Goal: Information Seeking & Learning: Check status

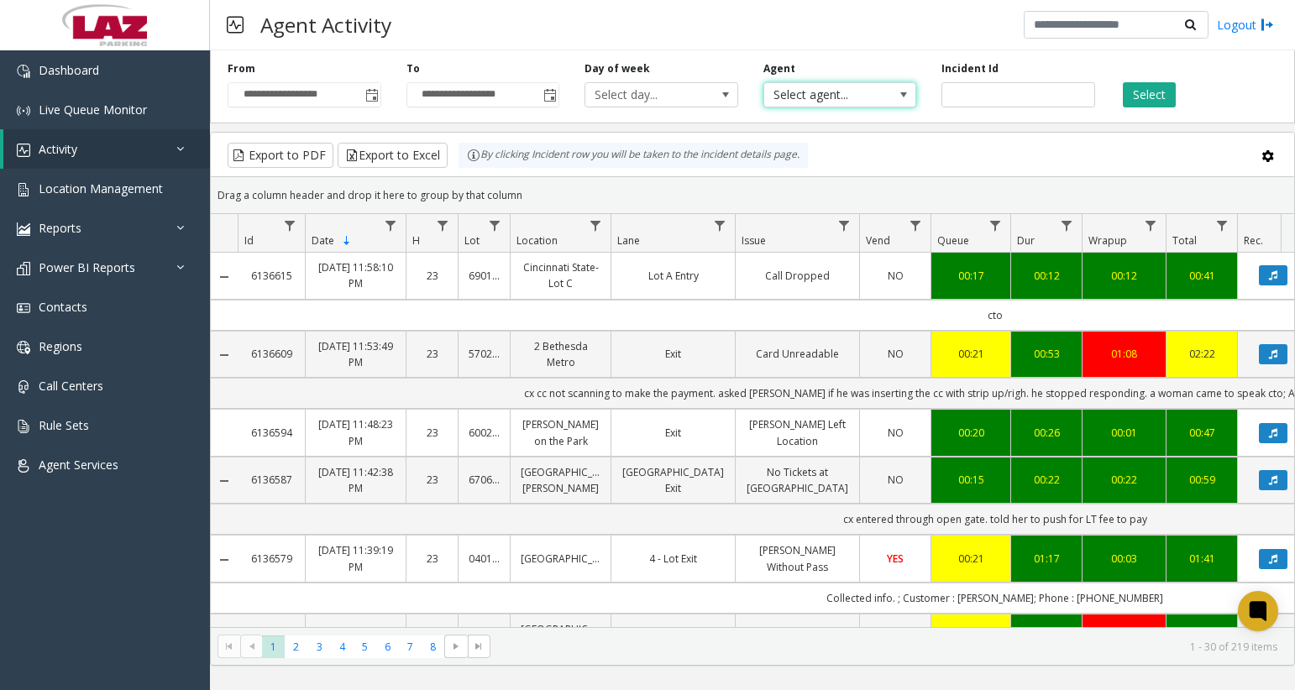
click at [811, 96] on span "Select agent..." at bounding box center [824, 95] width 121 height 24
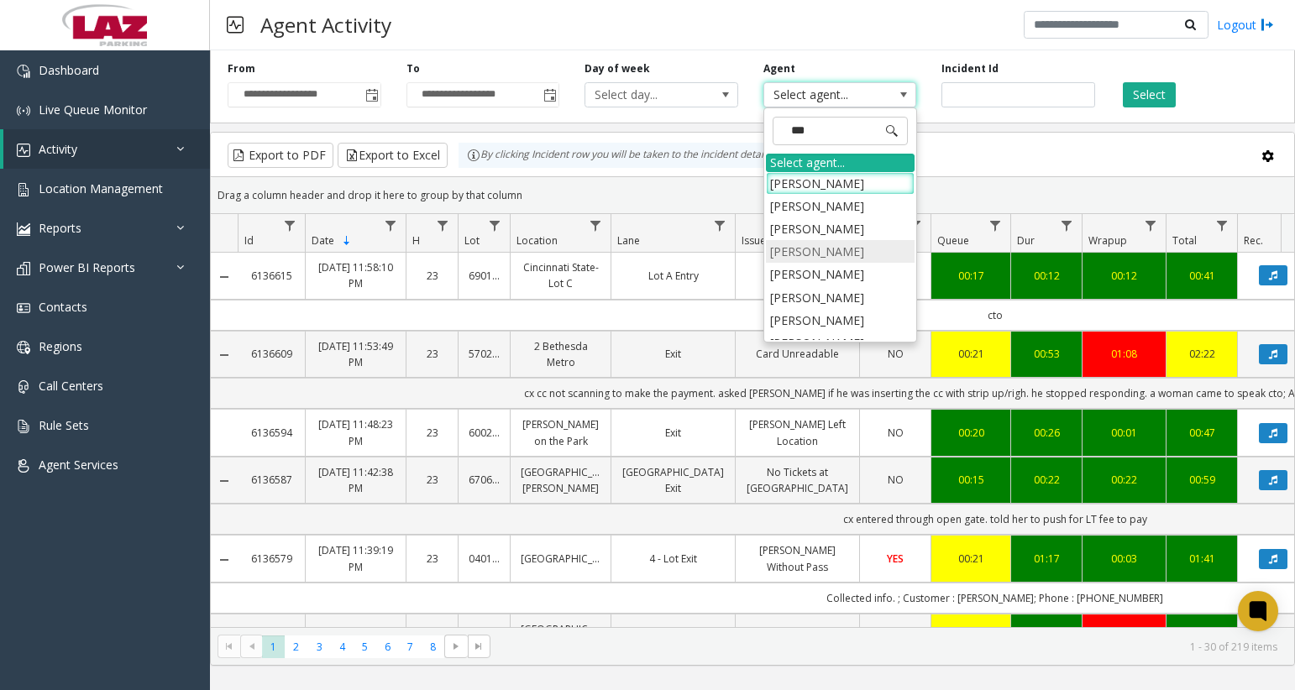
type input "****"
click at [814, 254] on li "[PERSON_NAME]" at bounding box center [840, 251] width 149 height 23
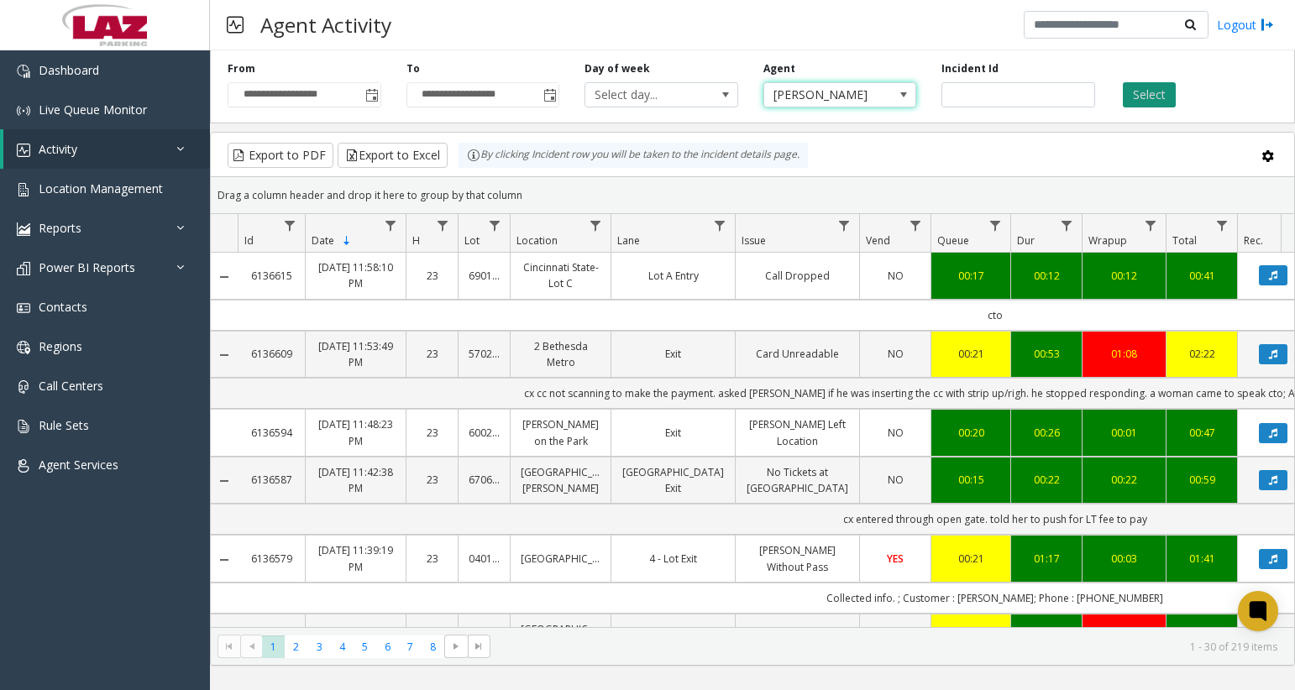
click at [1123, 96] on button "Select" at bounding box center [1149, 94] width 53 height 25
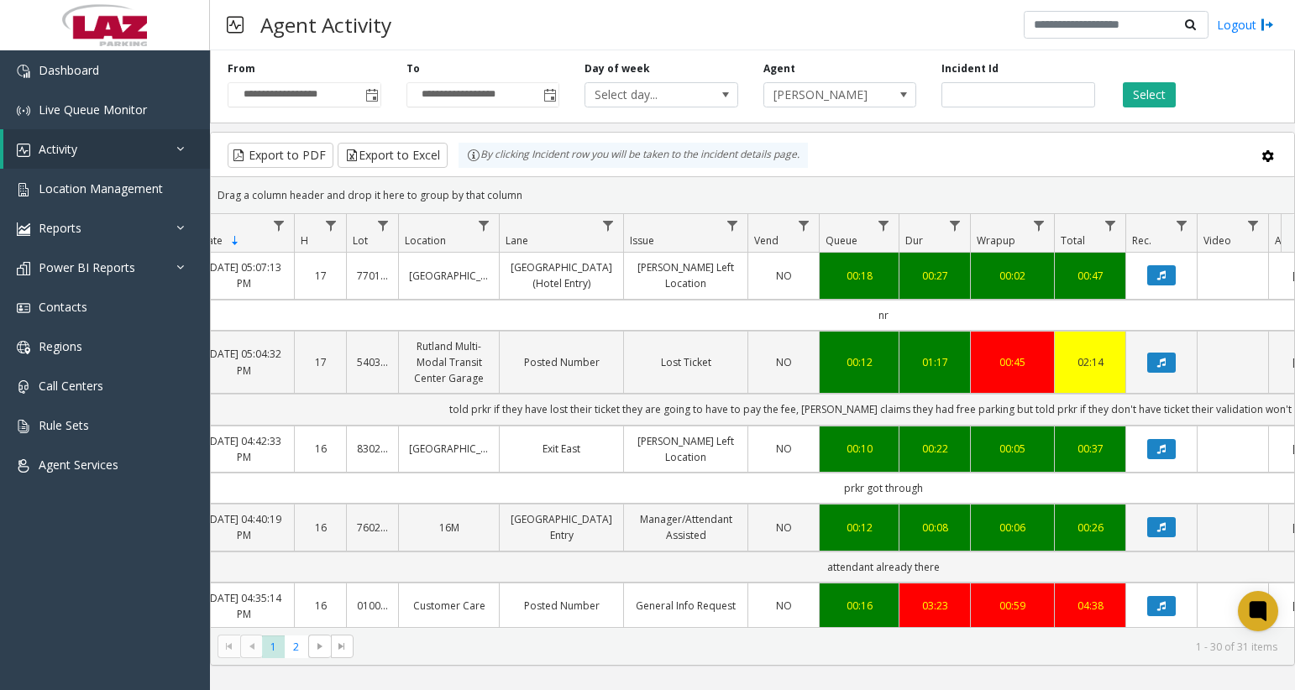
scroll to position [0, 118]
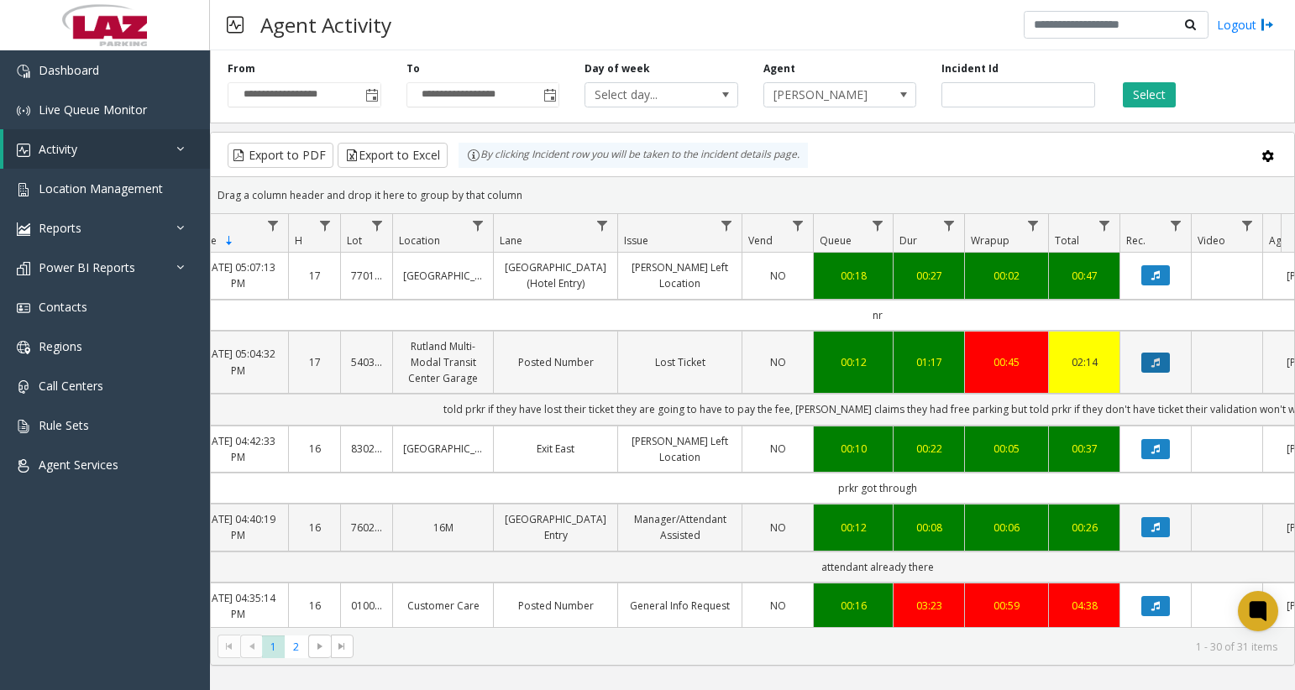
click at [1155, 366] on icon "Data table" at bounding box center [1155, 363] width 8 height 10
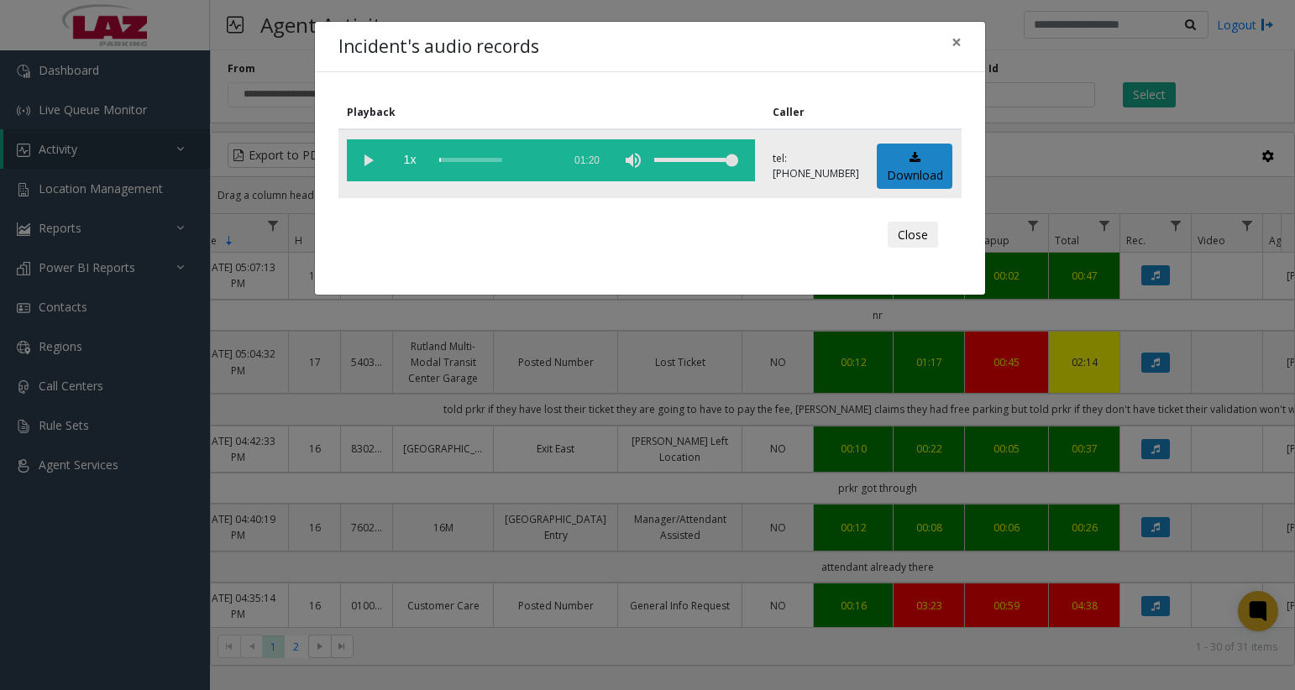
click at [378, 163] on vg-play-pause at bounding box center [368, 160] width 42 height 42
click at [456, 160] on div "scrub bar" at bounding box center [496, 160] width 114 height 42
click at [922, 238] on button "Close" at bounding box center [912, 235] width 50 height 27
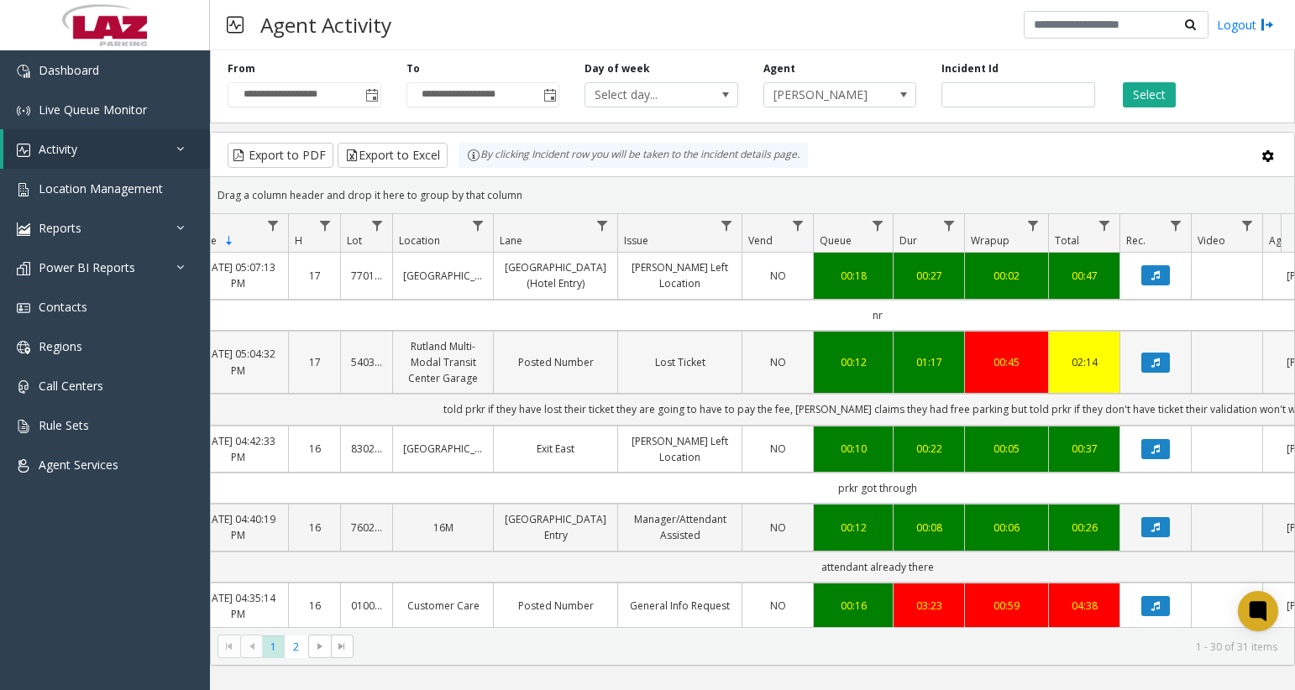
click at [696, 379] on td "Lost Ticket" at bounding box center [679, 363] width 124 height 64
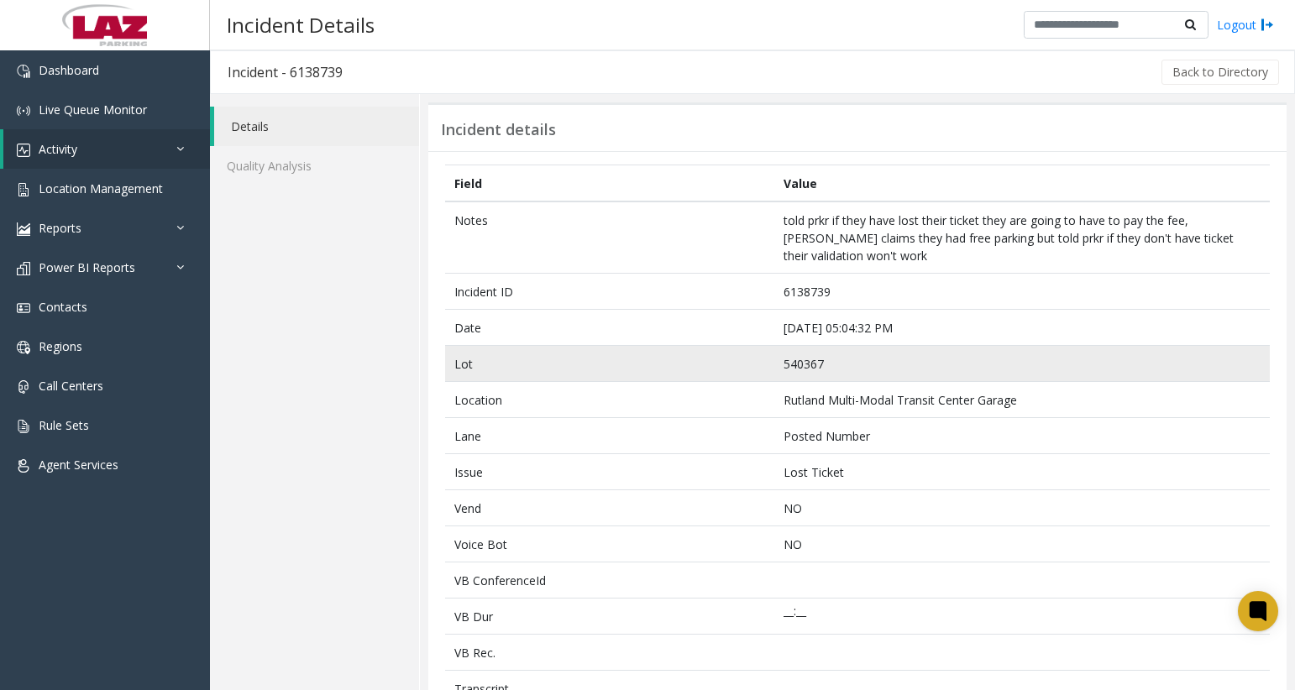
click at [821, 346] on td "540367" at bounding box center [1022, 364] width 495 height 36
click at [809, 346] on td "540367" at bounding box center [1022, 364] width 495 height 36
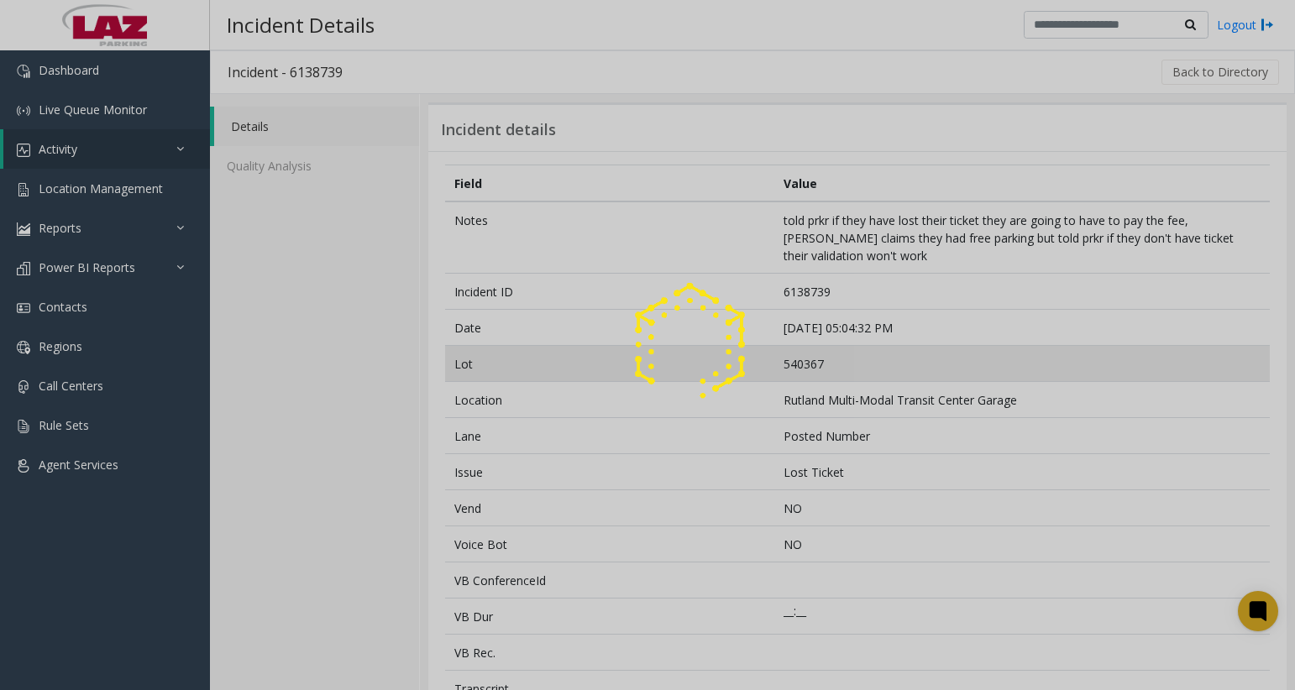
click at [809, 345] on div at bounding box center [647, 345] width 1295 height 690
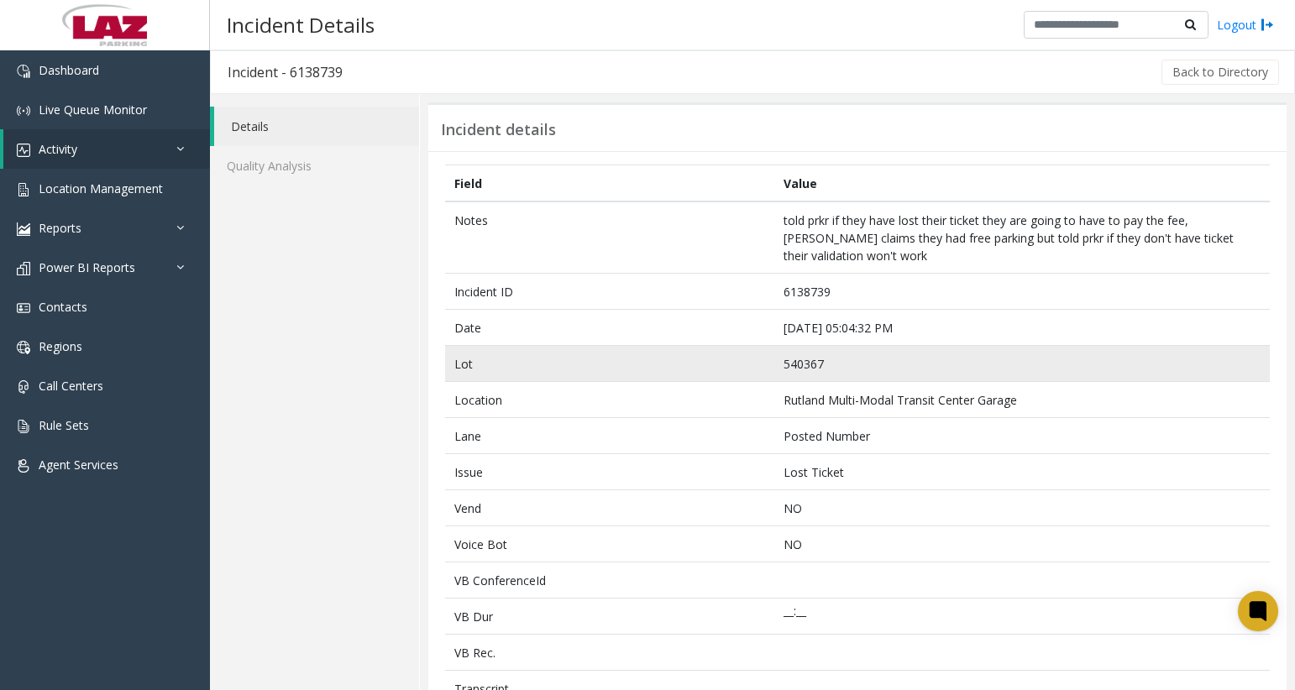
drag, startPoint x: 809, startPoint y: 345, endPoint x: 798, endPoint y: 345, distance: 11.8
click at [798, 346] on td "540367" at bounding box center [1022, 364] width 495 height 36
copy td "540367"
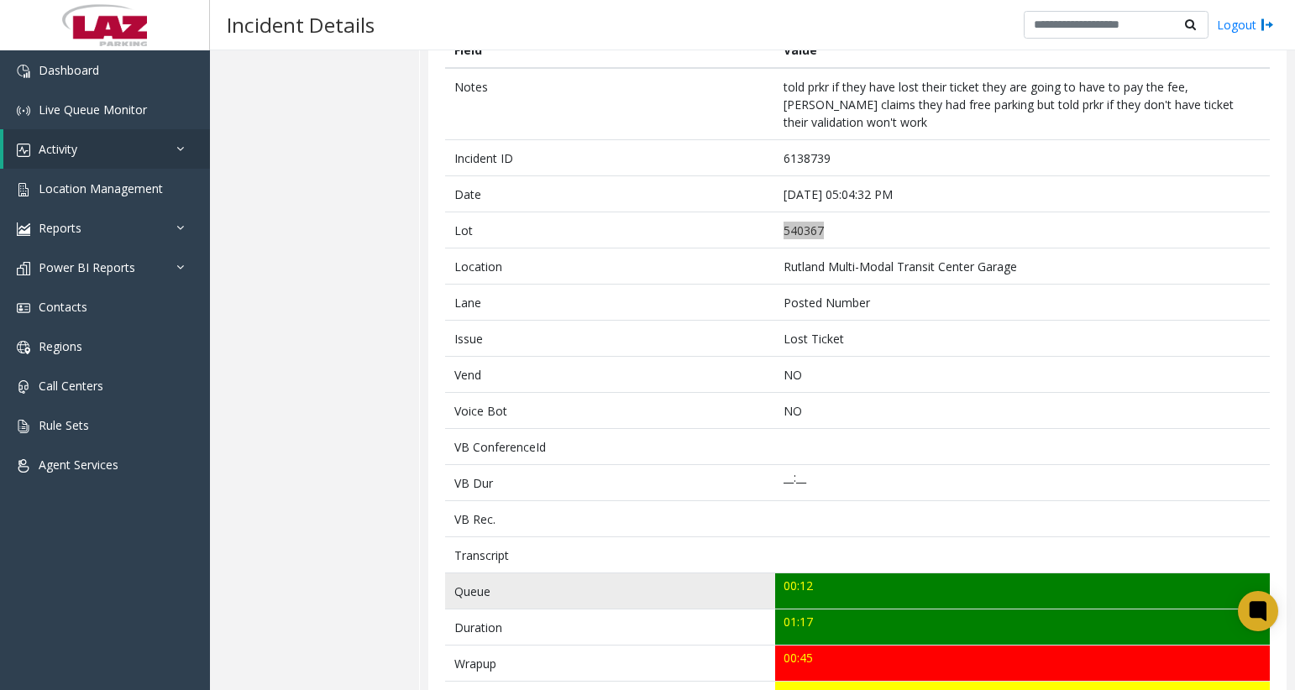
scroll to position [252, 0]
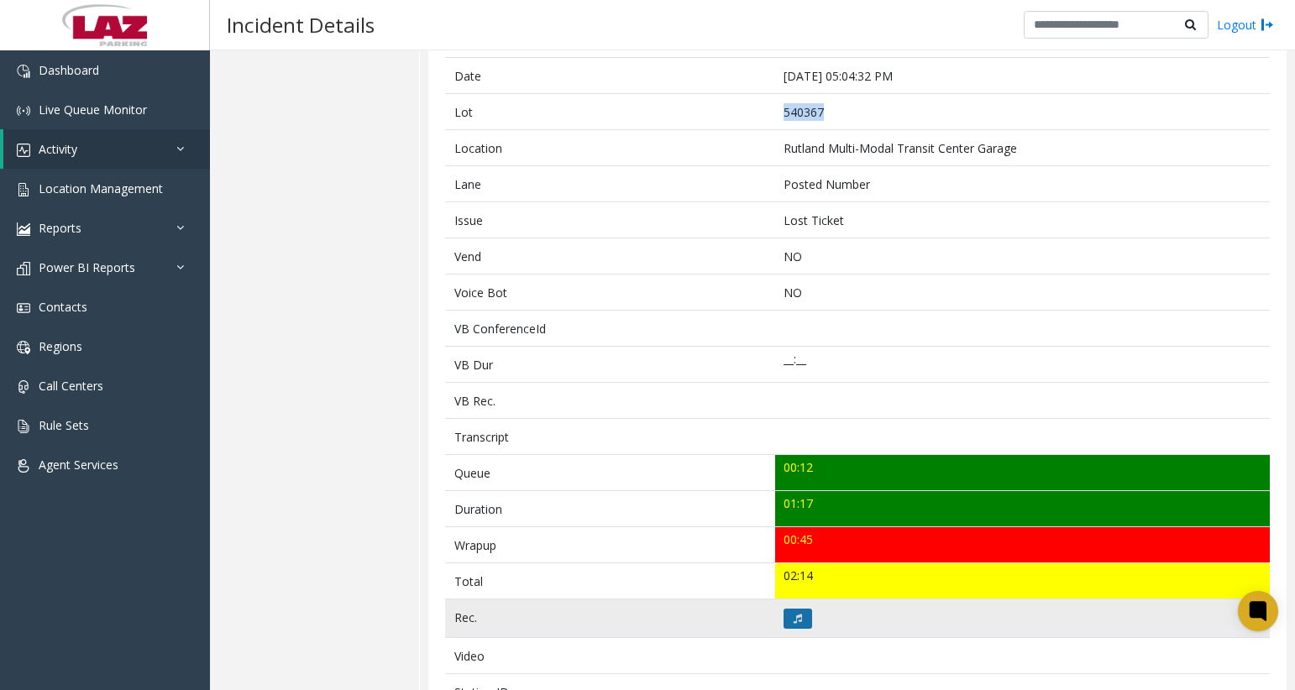
click at [793, 609] on button at bounding box center [797, 619] width 29 height 20
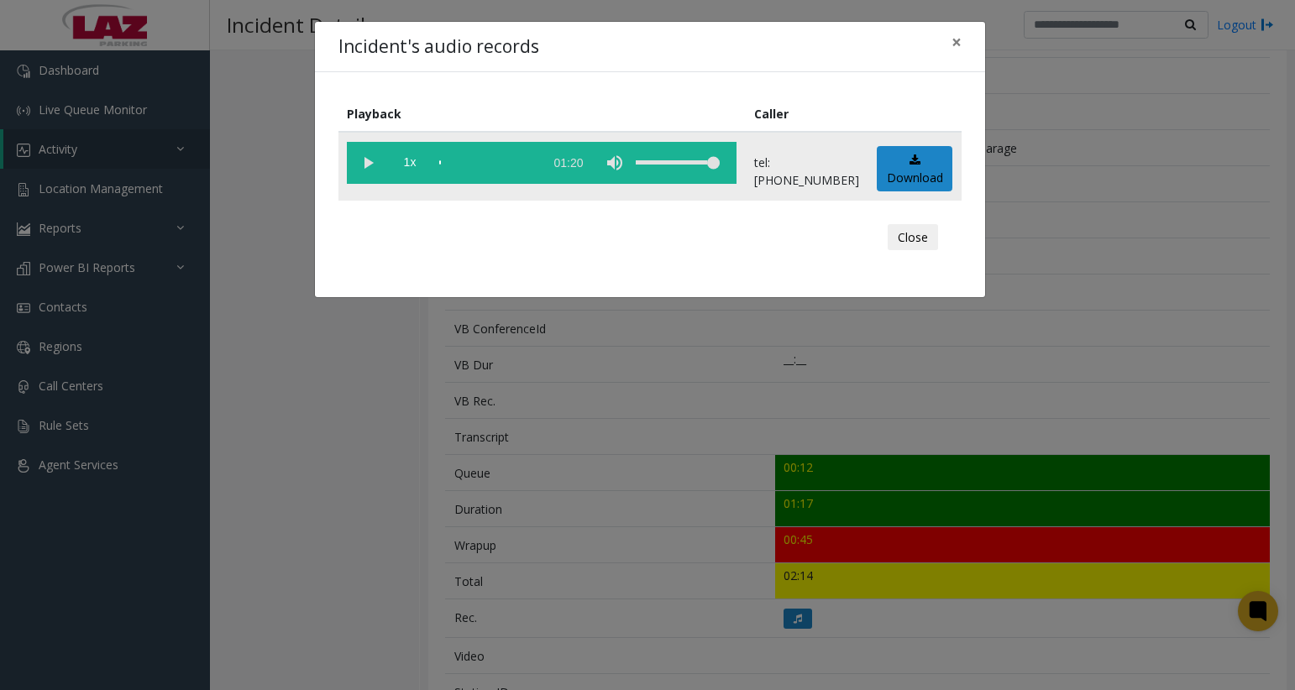
click at [458, 163] on div "scrub bar" at bounding box center [487, 163] width 96 height 42
click at [371, 168] on vg-play-pause at bounding box center [368, 163] width 42 height 42
click at [903, 239] on button "Close" at bounding box center [912, 237] width 50 height 27
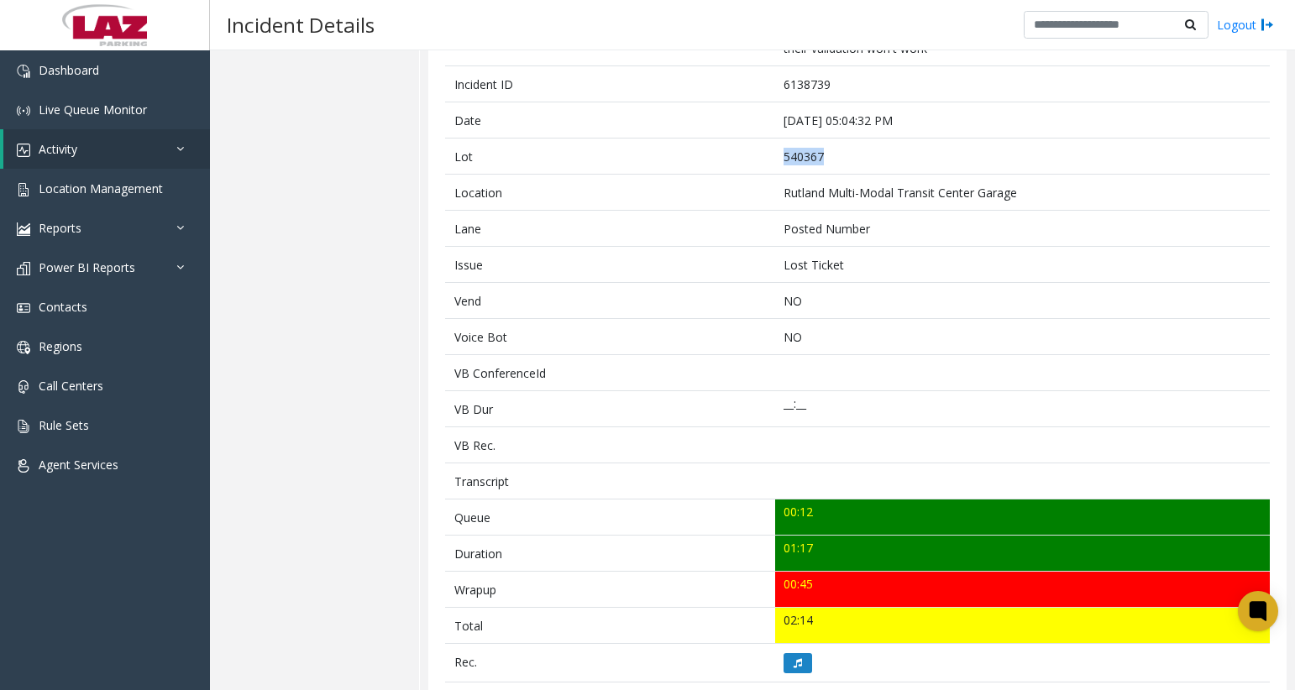
scroll to position [0, 0]
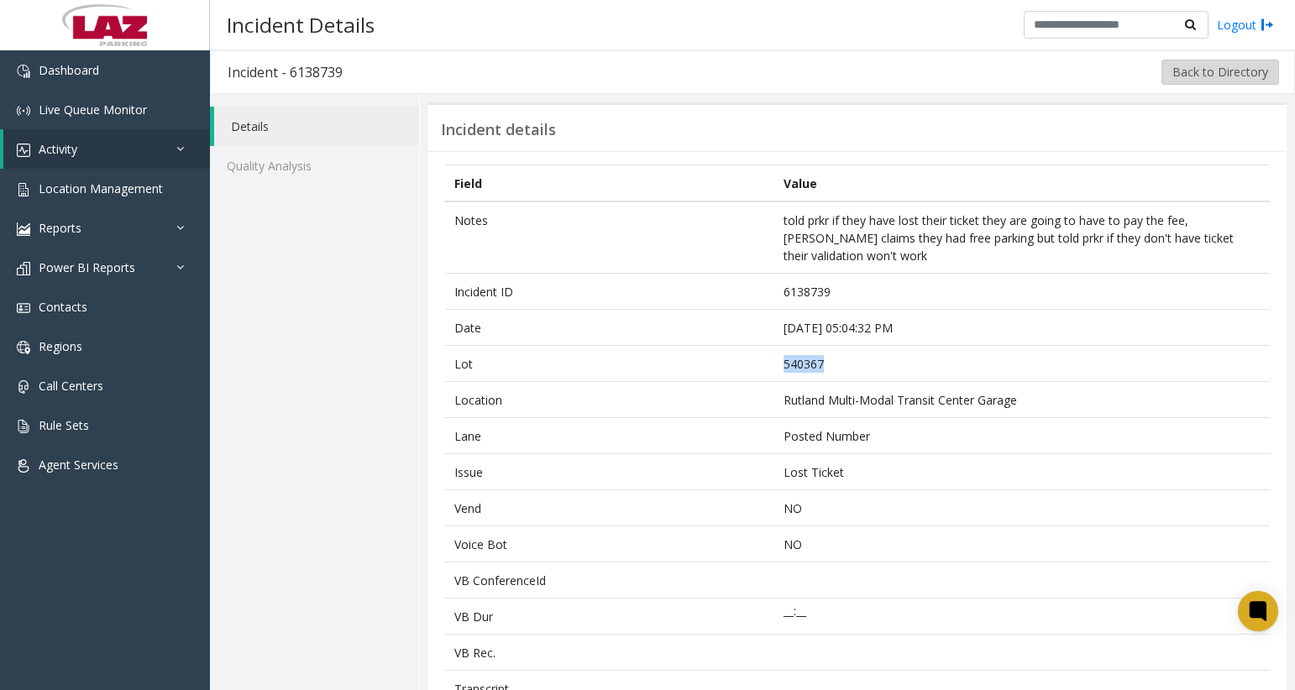
click at [1207, 83] on button "Back to Directory" at bounding box center [1220, 72] width 118 height 25
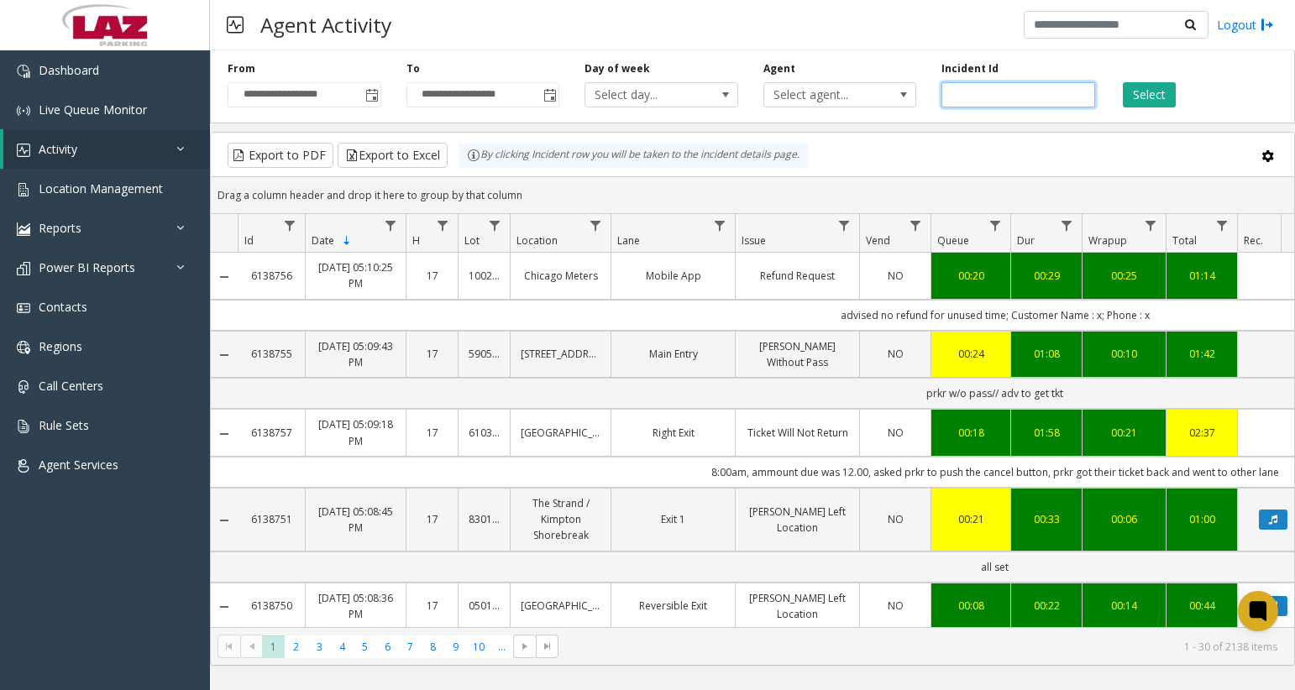
click at [1013, 99] on input "number" at bounding box center [1018, 94] width 154 height 25
click at [862, 99] on span "Select agent..." at bounding box center [824, 95] width 121 height 24
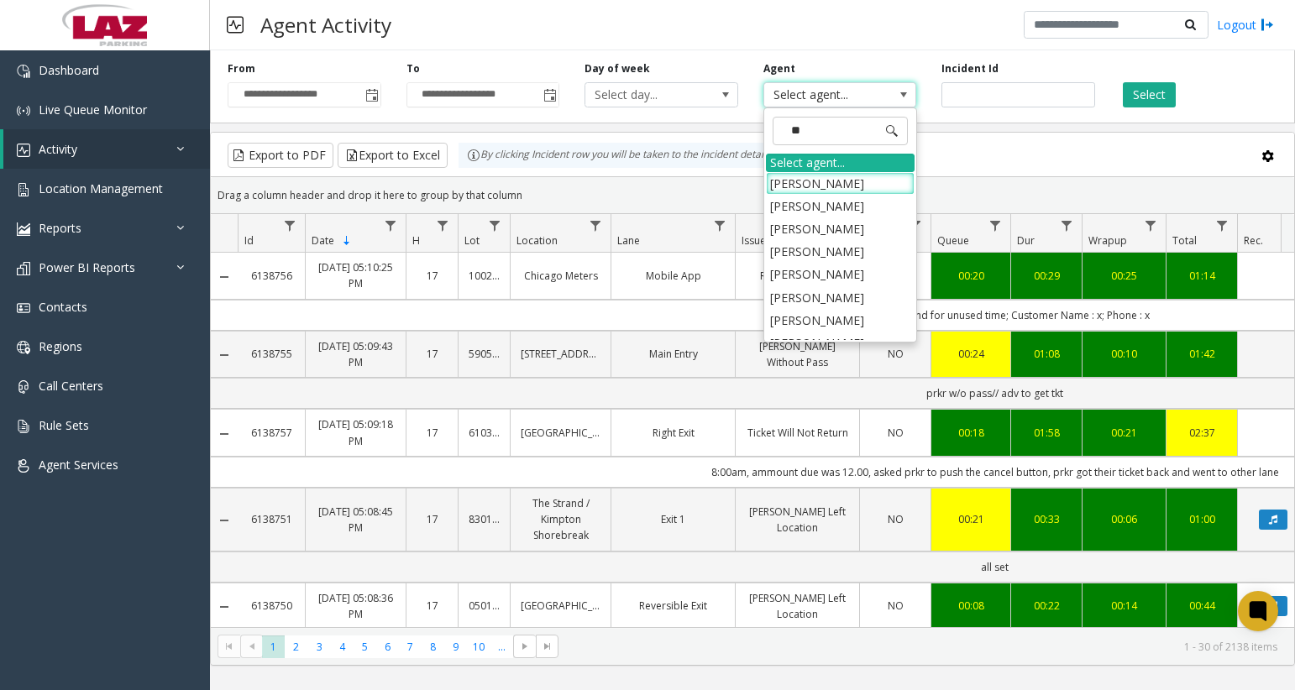
type input "***"
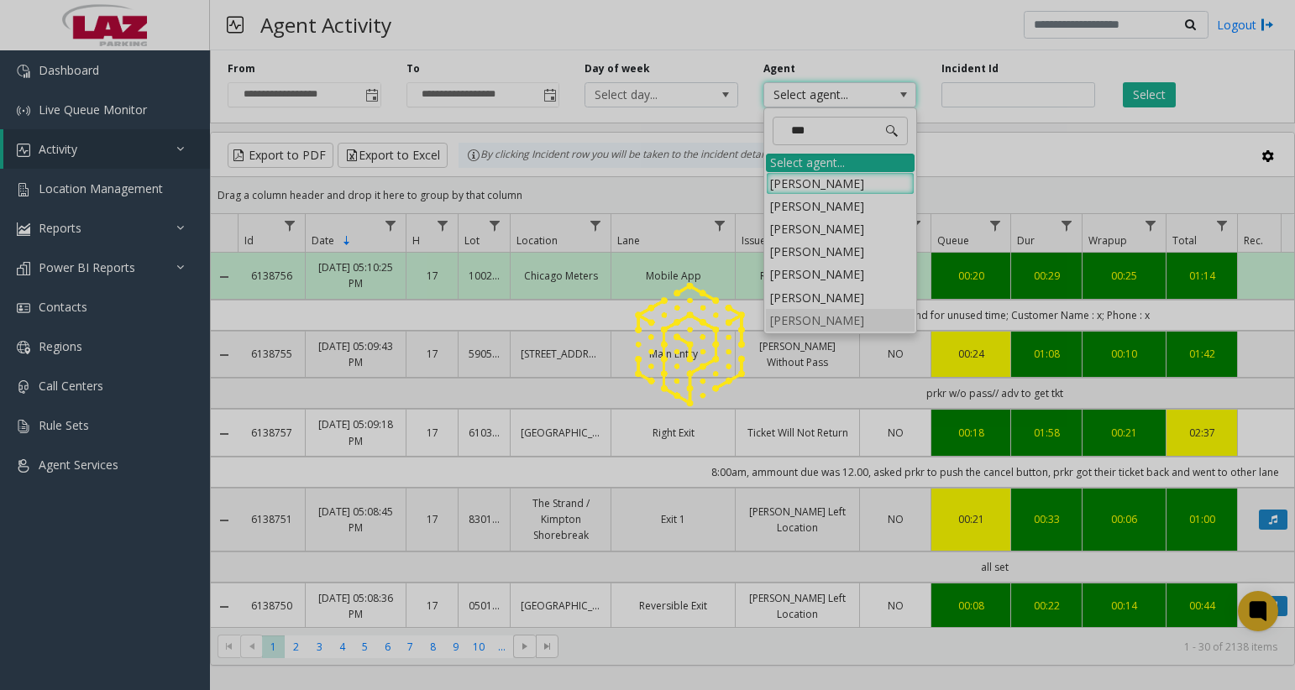
click at [812, 317] on li "[PERSON_NAME]" at bounding box center [840, 320] width 149 height 23
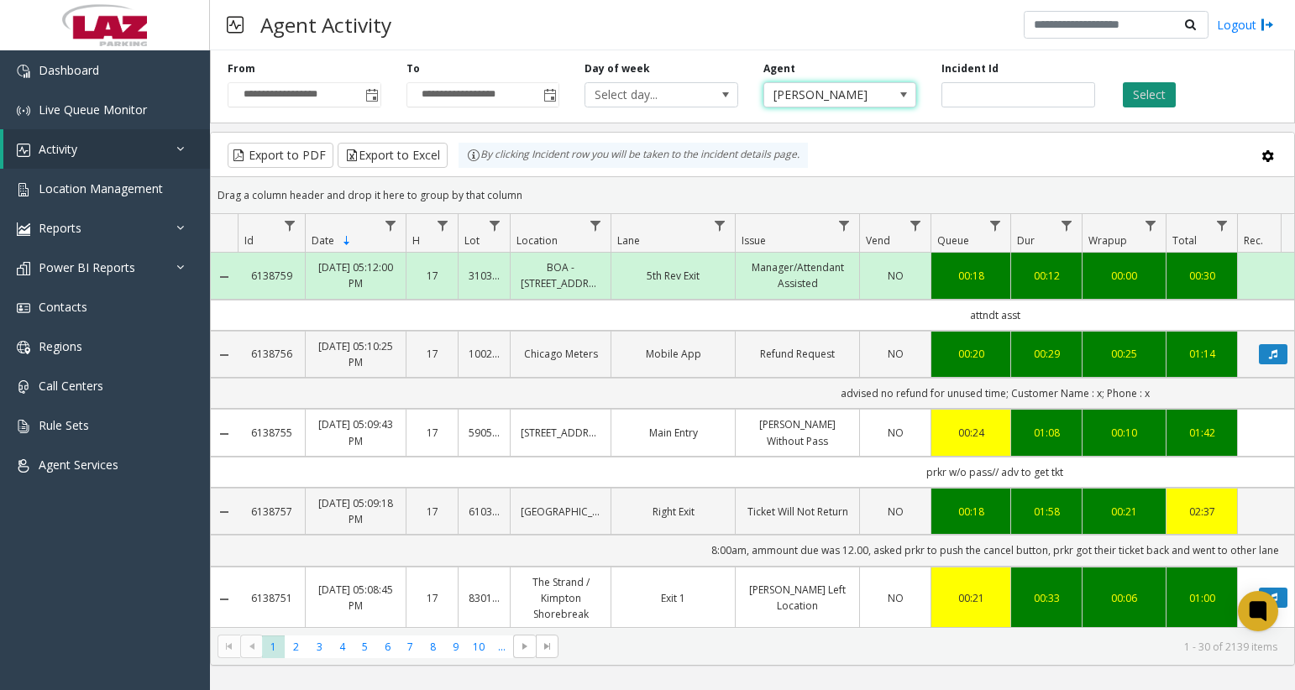
click at [1156, 98] on button "Select" at bounding box center [1149, 94] width 53 height 25
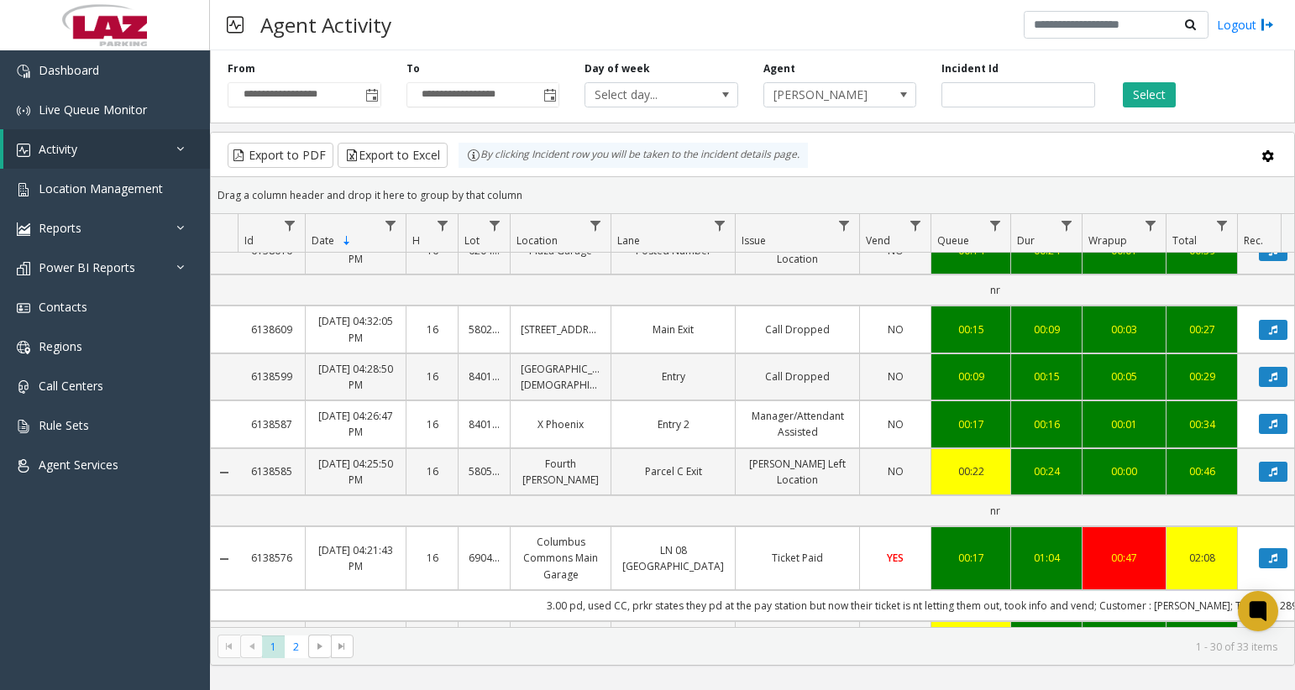
scroll to position [588, 0]
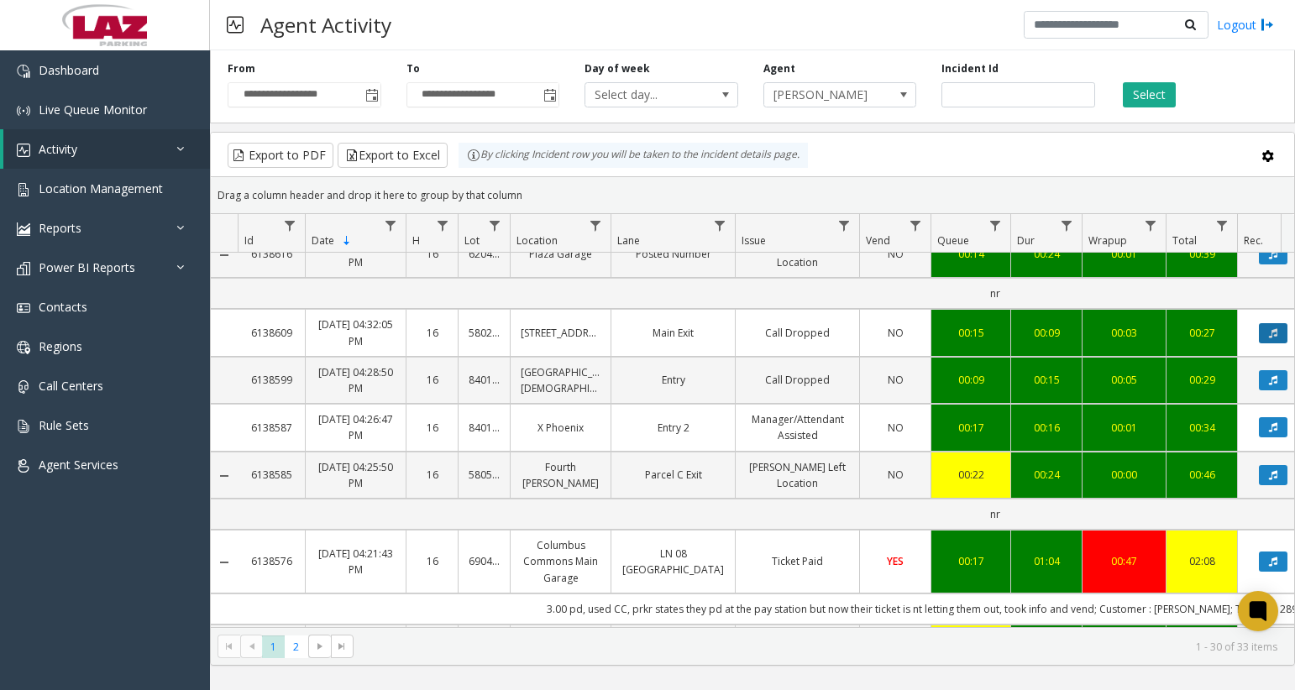
click at [1270, 337] on icon "Data table" at bounding box center [1273, 333] width 8 height 10
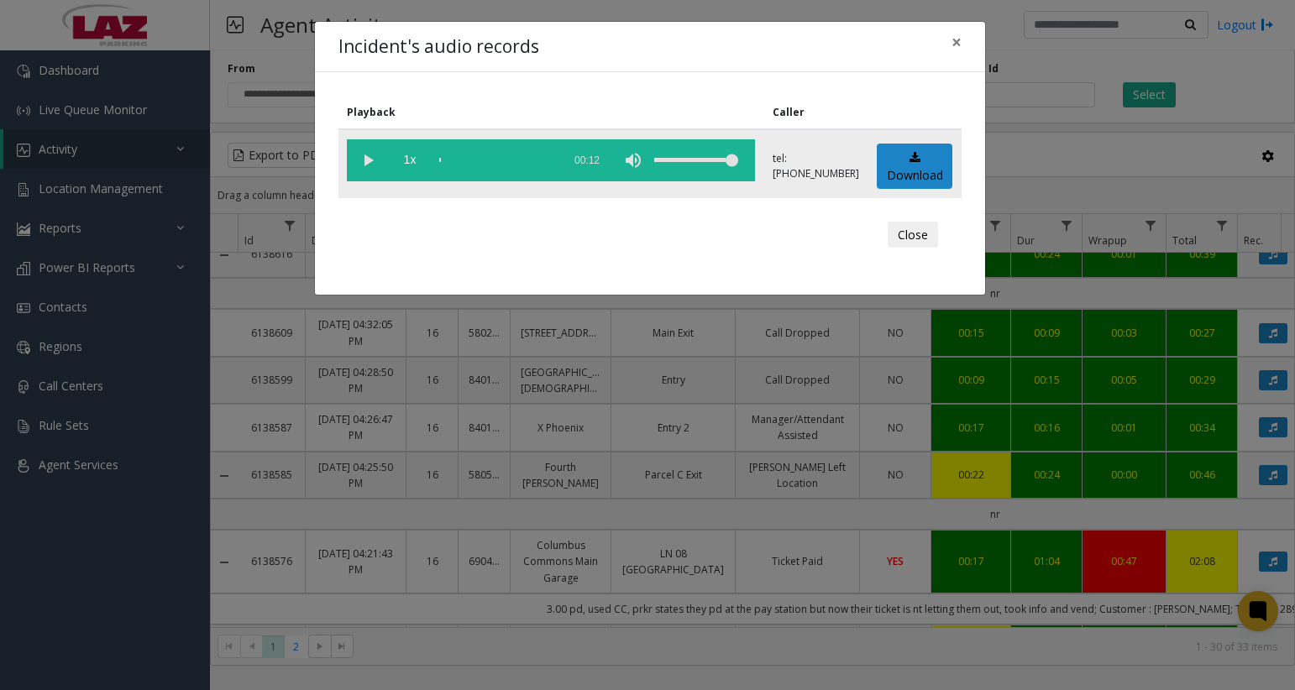
drag, startPoint x: 369, startPoint y: 162, endPoint x: 366, endPoint y: 154, distance: 9.0
click at [369, 157] on vg-play-pause at bounding box center [368, 160] width 42 height 42
click at [907, 233] on button "Close" at bounding box center [912, 235] width 50 height 27
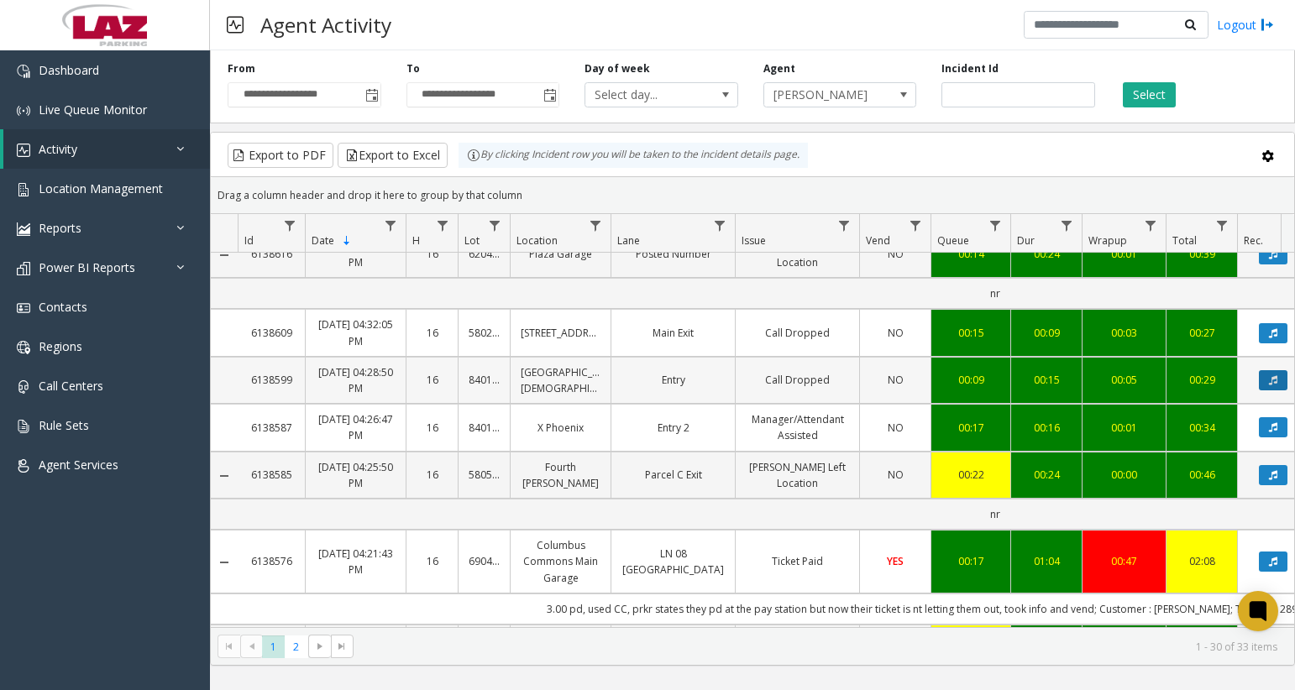
click at [1265, 379] on button "Data table" at bounding box center [1273, 380] width 29 height 20
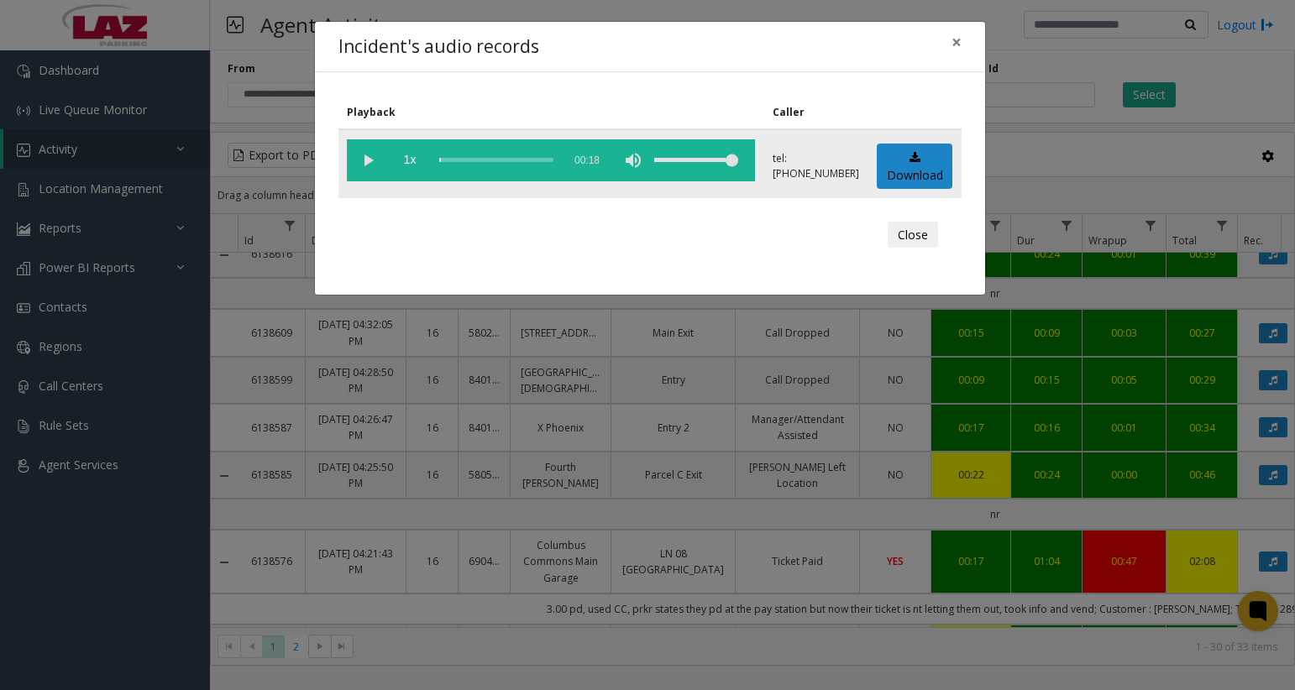
click at [371, 163] on vg-play-pause at bounding box center [368, 160] width 42 height 42
click at [908, 239] on button "Close" at bounding box center [912, 235] width 50 height 27
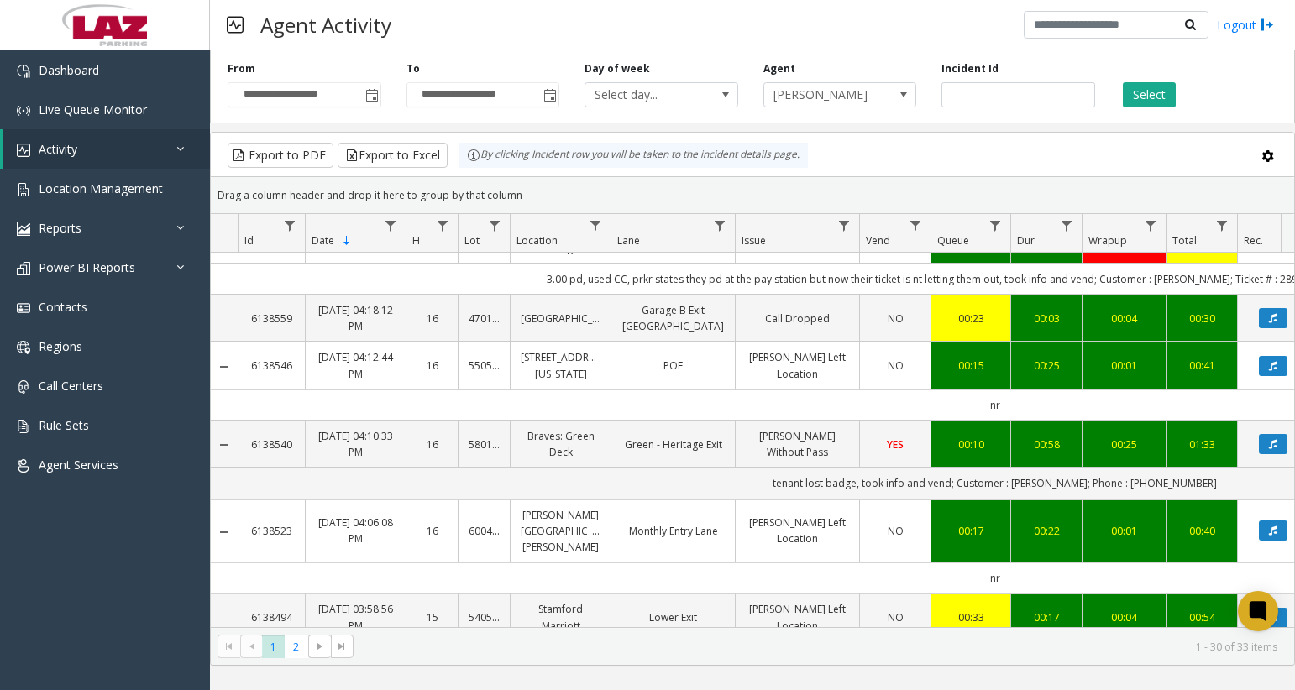
scroll to position [924, 0]
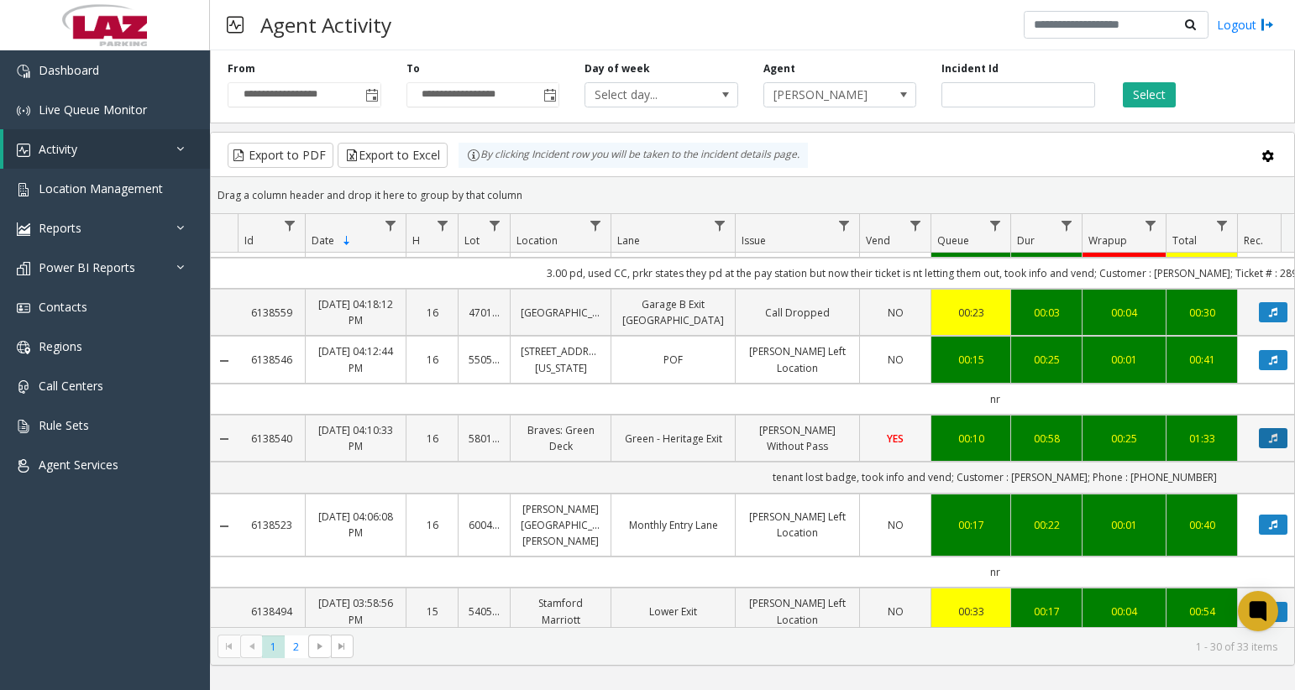
click at [1264, 440] on button "Data table" at bounding box center [1273, 438] width 29 height 20
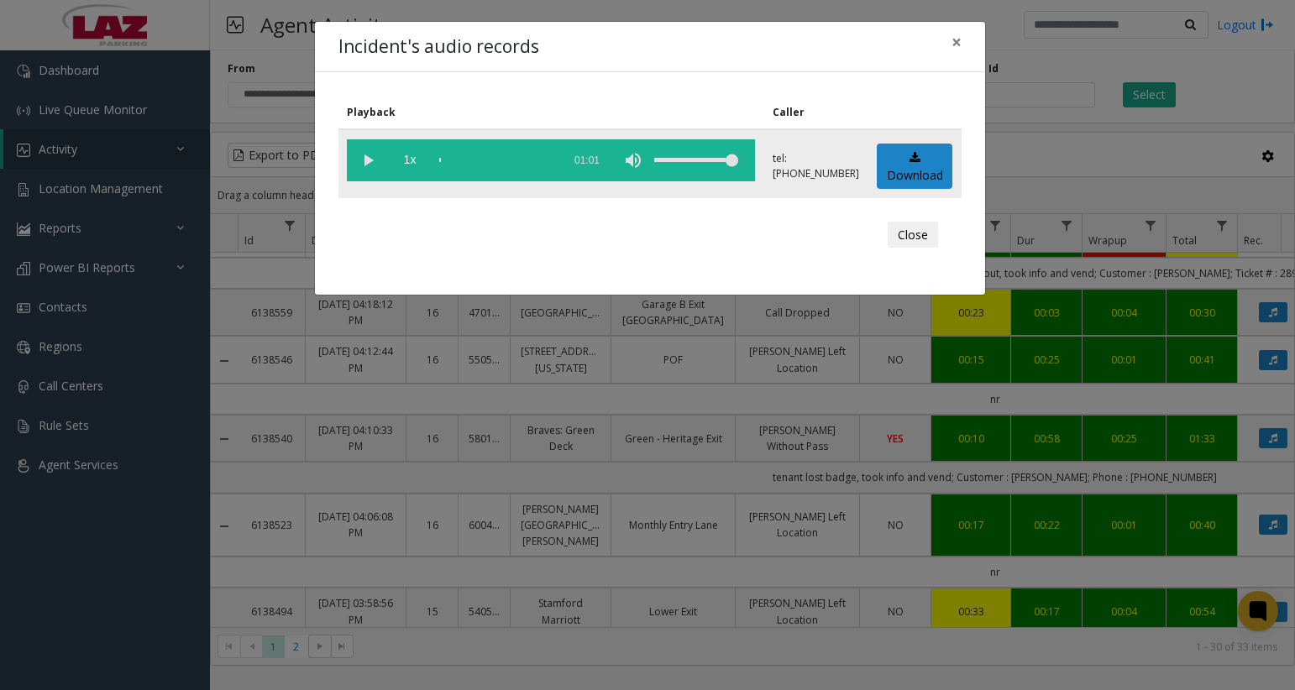
click at [367, 160] on vg-play-pause at bounding box center [368, 160] width 42 height 42
click at [450, 161] on div "scrub bar" at bounding box center [496, 160] width 114 height 42
click at [922, 236] on button "Close" at bounding box center [912, 235] width 50 height 27
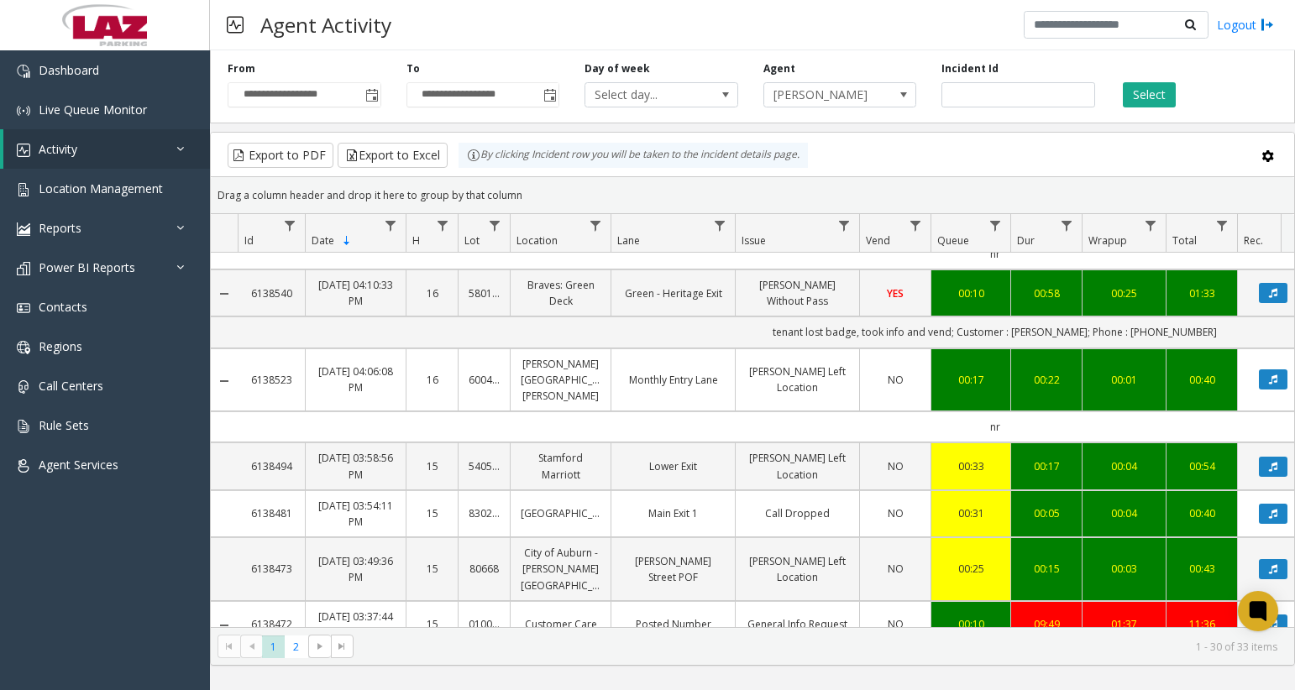
scroll to position [1091, 0]
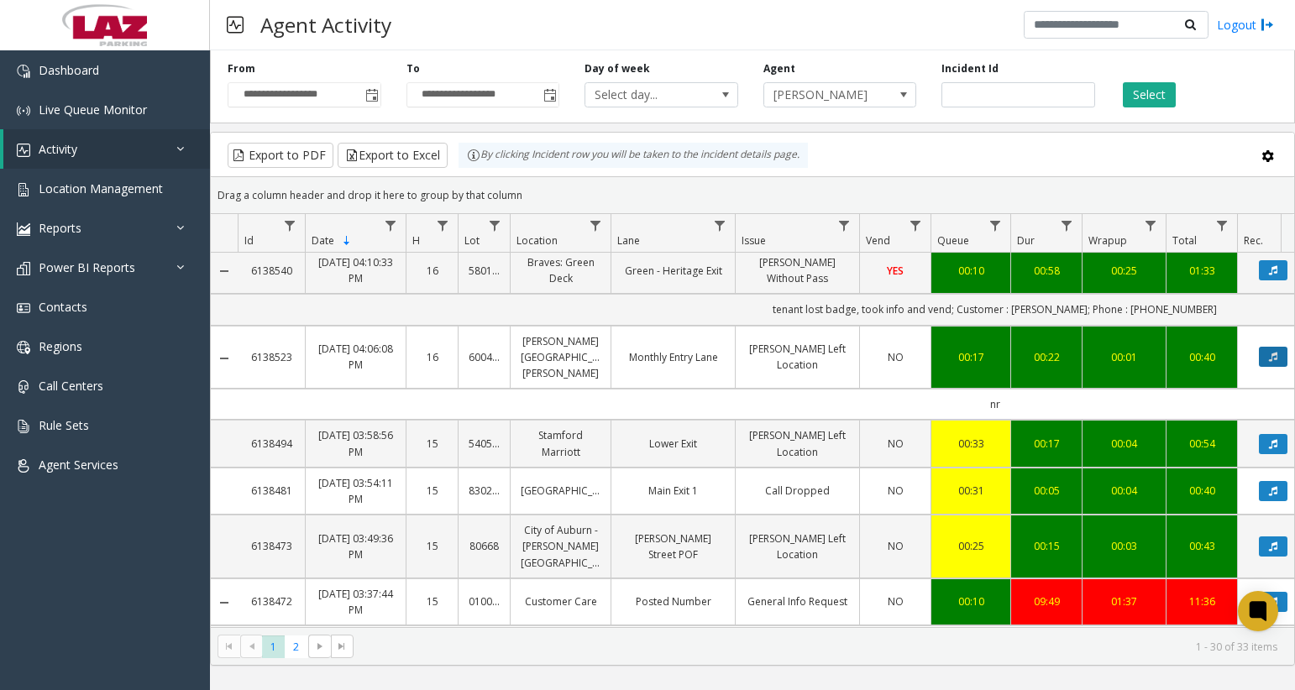
click at [1274, 352] on icon "Data table" at bounding box center [1273, 357] width 8 height 10
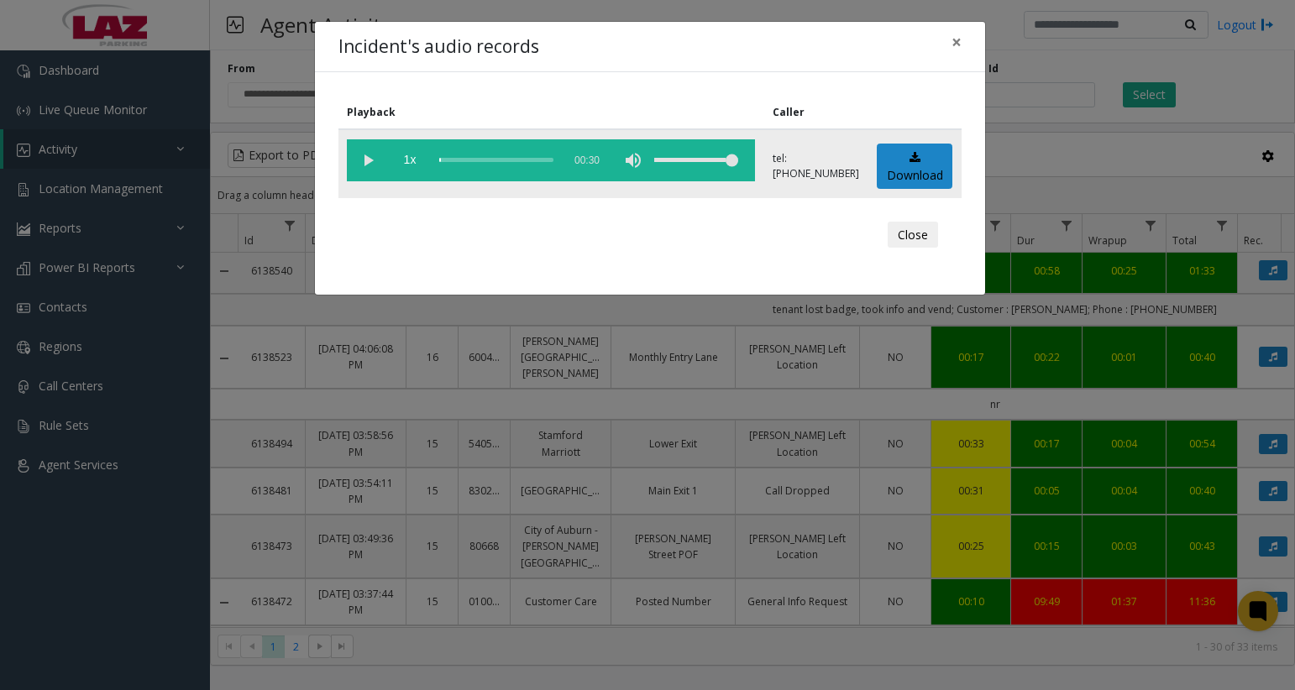
click at [371, 153] on vg-play-pause at bounding box center [368, 160] width 42 height 42
click at [452, 164] on div "scrub bar" at bounding box center [496, 160] width 114 height 42
click at [927, 235] on button "Close" at bounding box center [912, 235] width 50 height 27
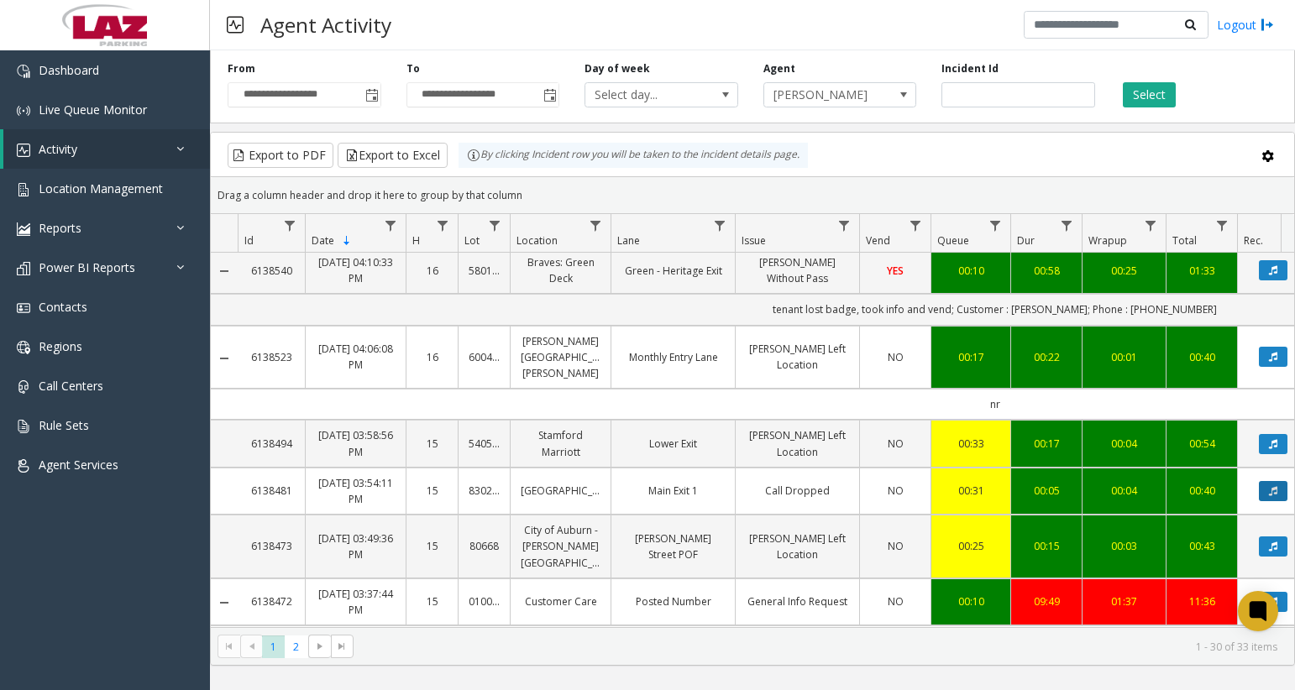
click at [1266, 481] on button "Data table" at bounding box center [1273, 491] width 29 height 20
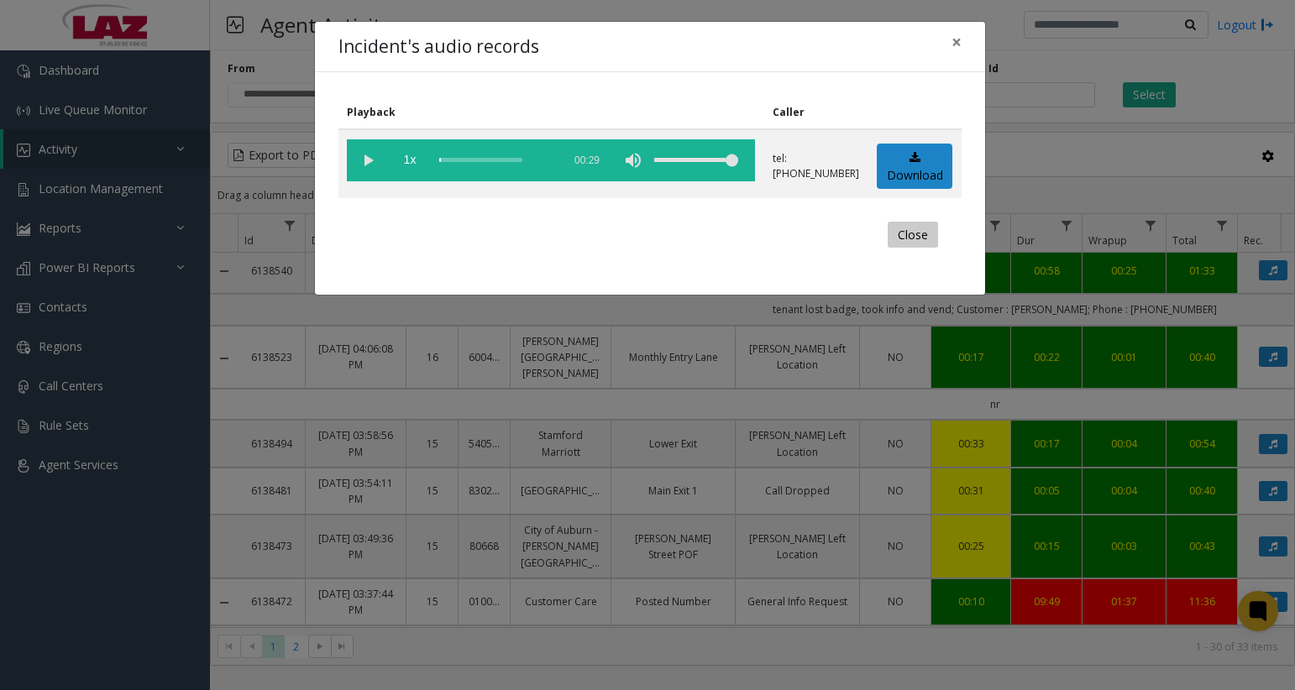
click at [913, 240] on button "Close" at bounding box center [912, 235] width 50 height 27
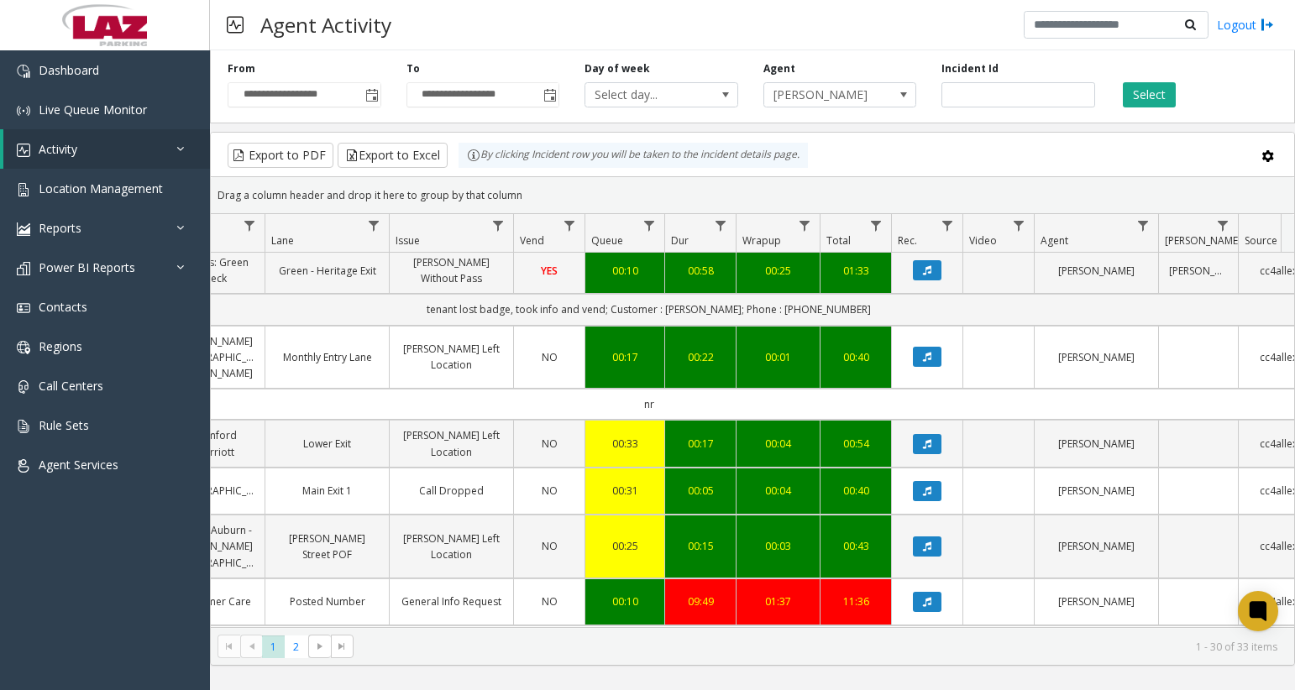
scroll to position [1091, 425]
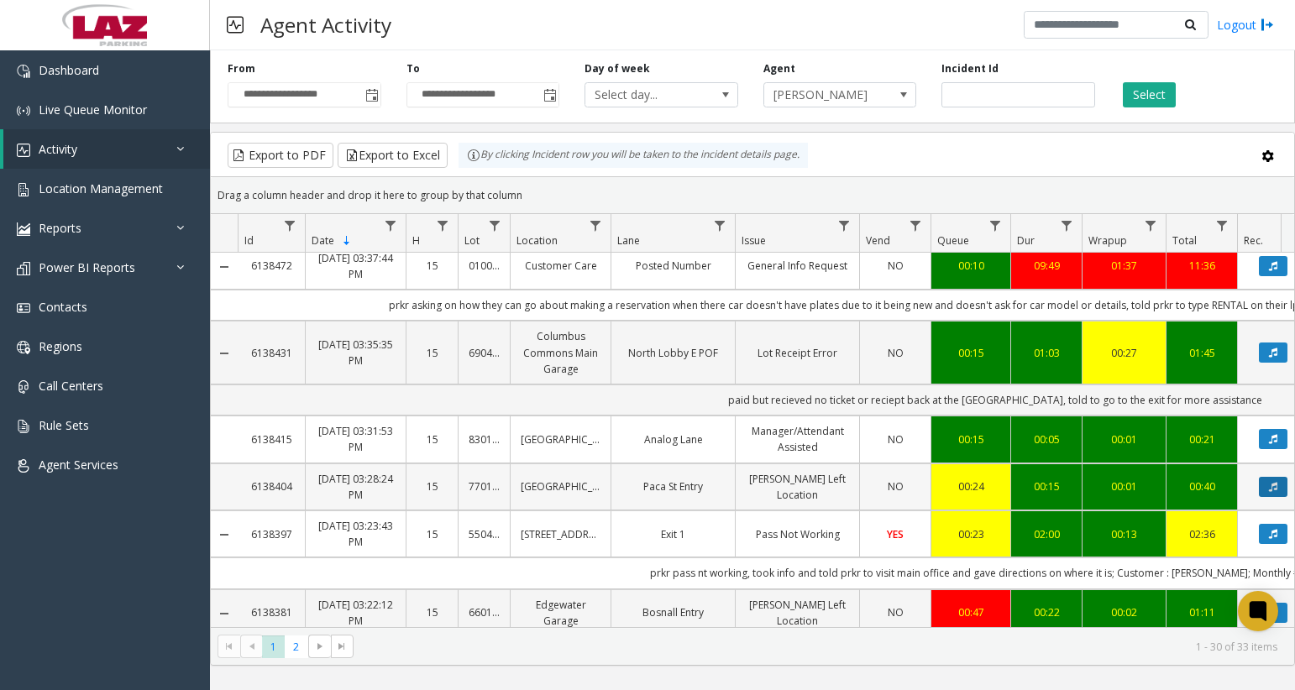
click at [1264, 477] on button "Data table" at bounding box center [1273, 487] width 29 height 20
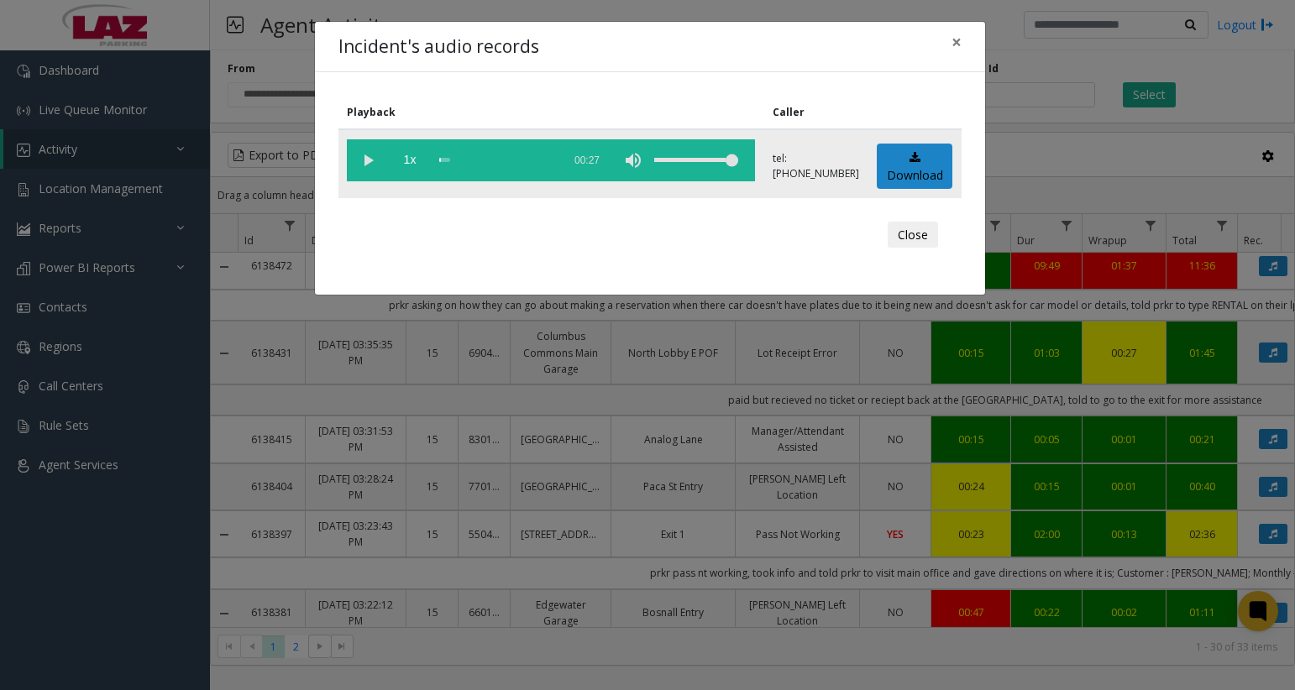
click at [373, 164] on vg-play-pause at bounding box center [368, 160] width 42 height 42
click at [474, 165] on div "scrub bar" at bounding box center [496, 160] width 114 height 42
click at [364, 164] on vg-play-pause at bounding box center [368, 160] width 42 height 42
click at [913, 240] on button "Close" at bounding box center [912, 235] width 50 height 27
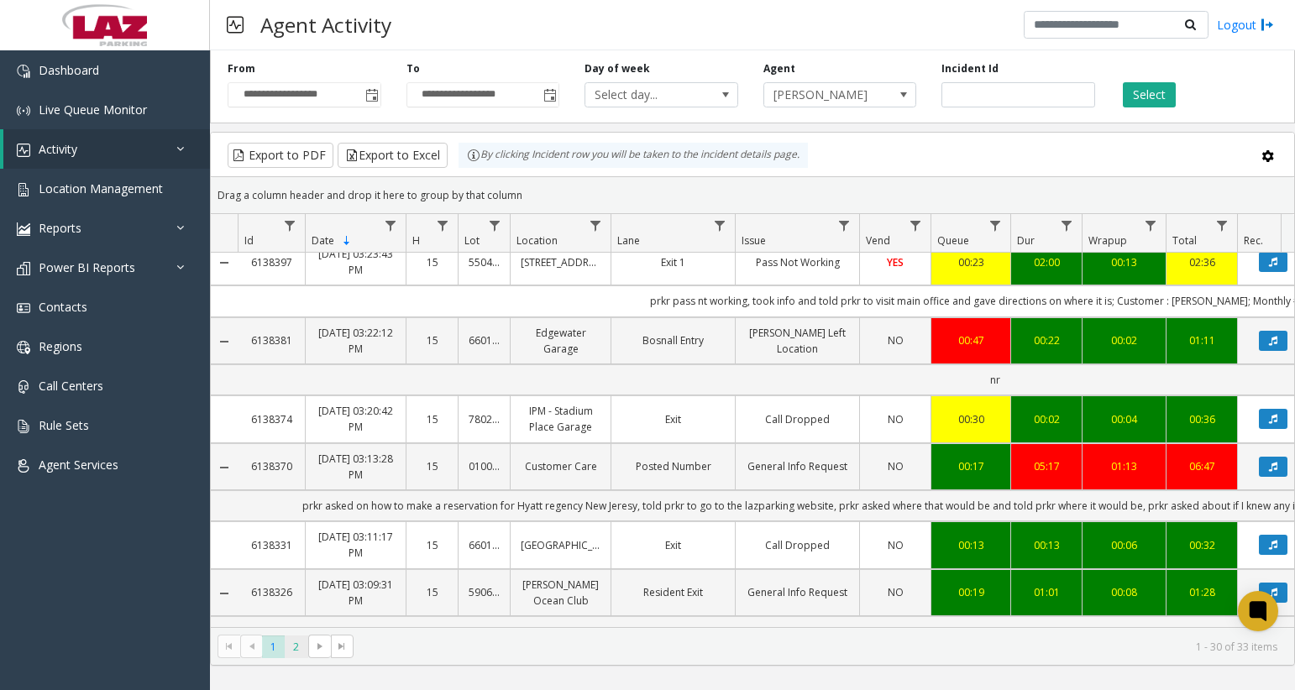
click at [297, 657] on span "2" at bounding box center [296, 647] width 23 height 23
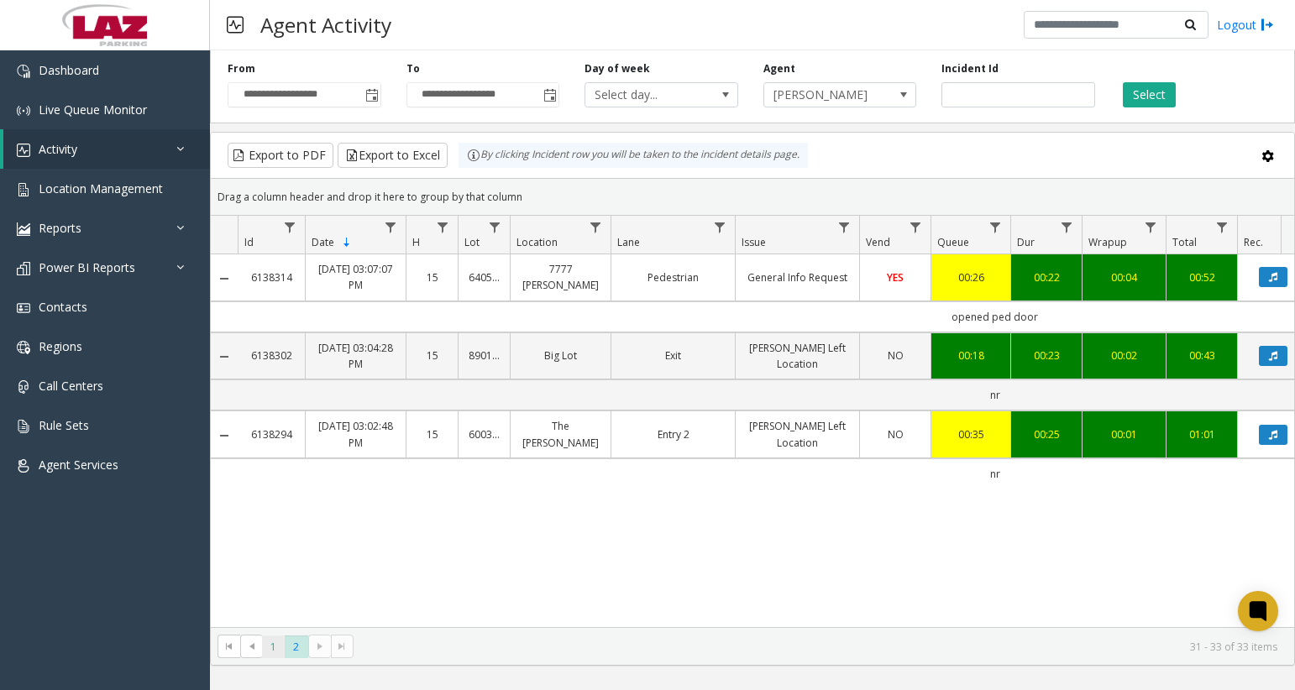
click at [265, 648] on span "1" at bounding box center [273, 647] width 23 height 23
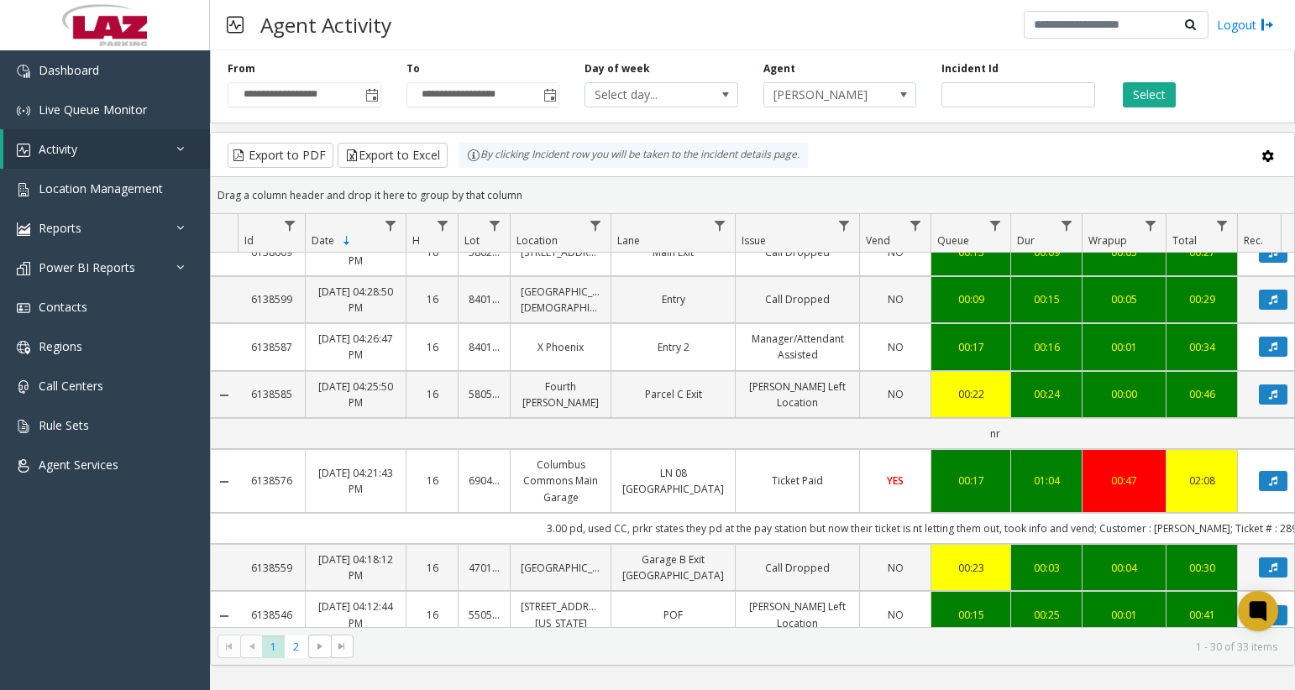
scroll to position [840, 0]
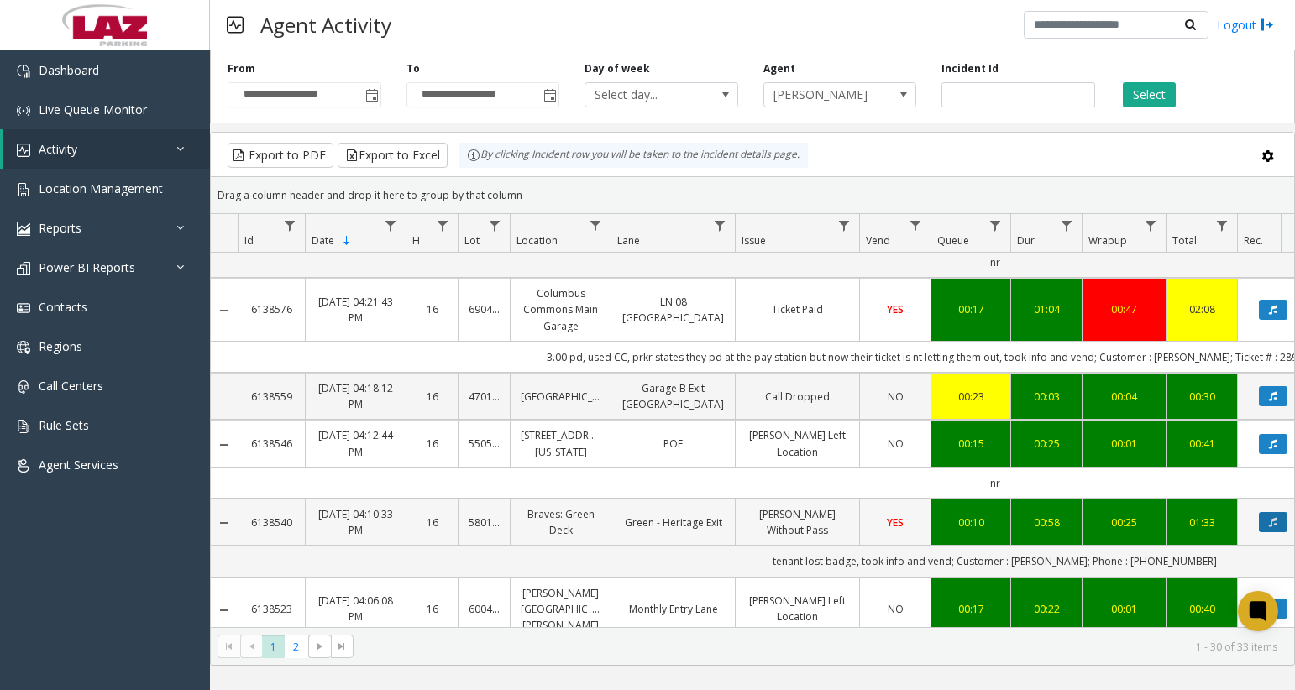
click at [1271, 531] on button "Data table" at bounding box center [1273, 522] width 29 height 20
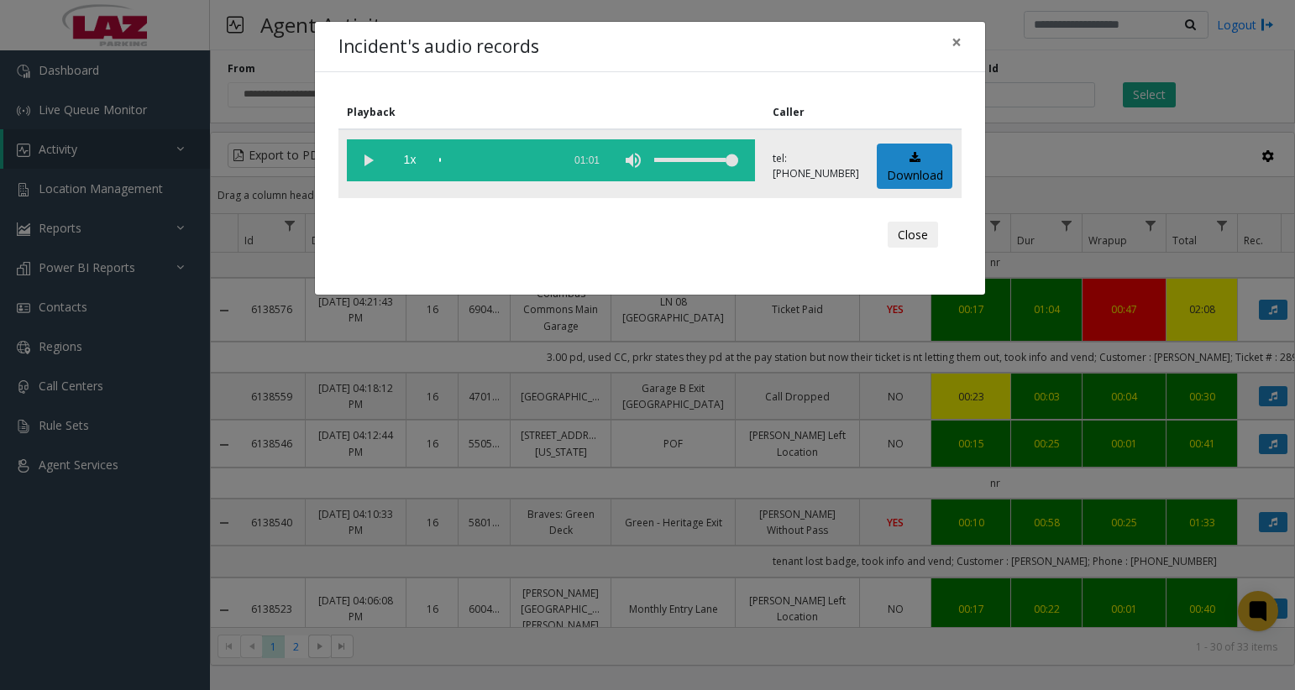
click at [372, 163] on vg-play-pause at bounding box center [368, 160] width 42 height 42
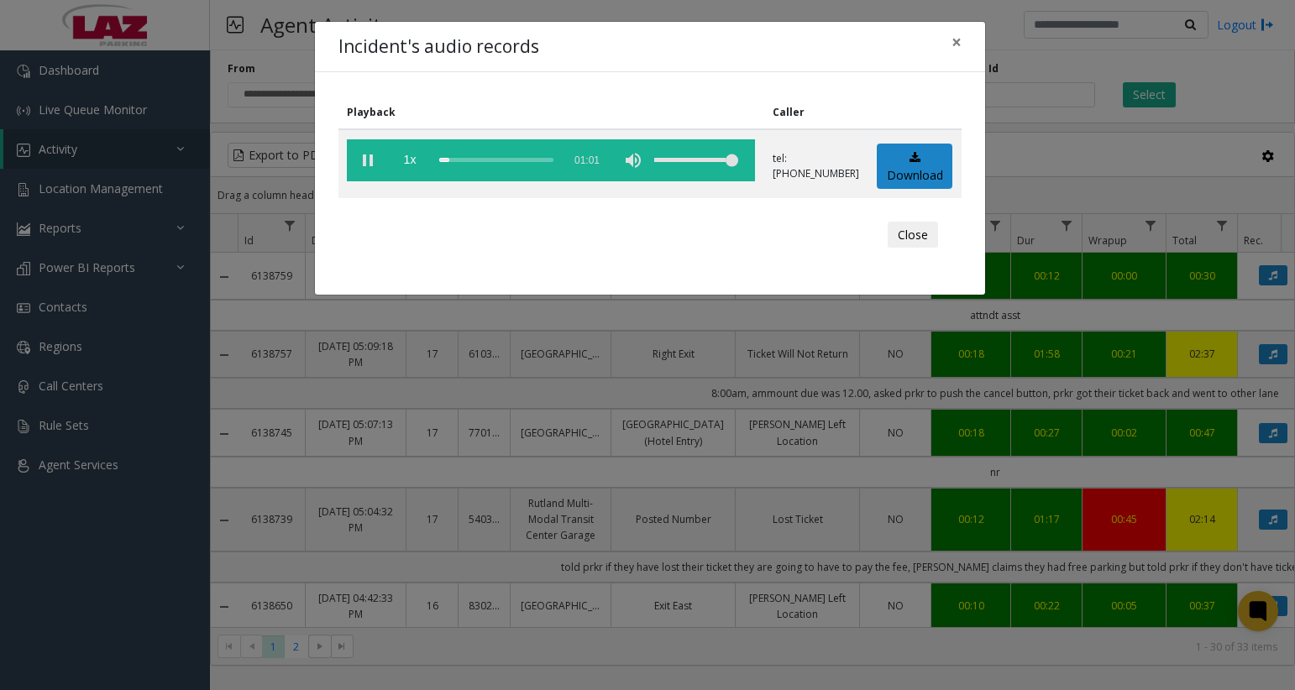
scroll to position [840, 0]
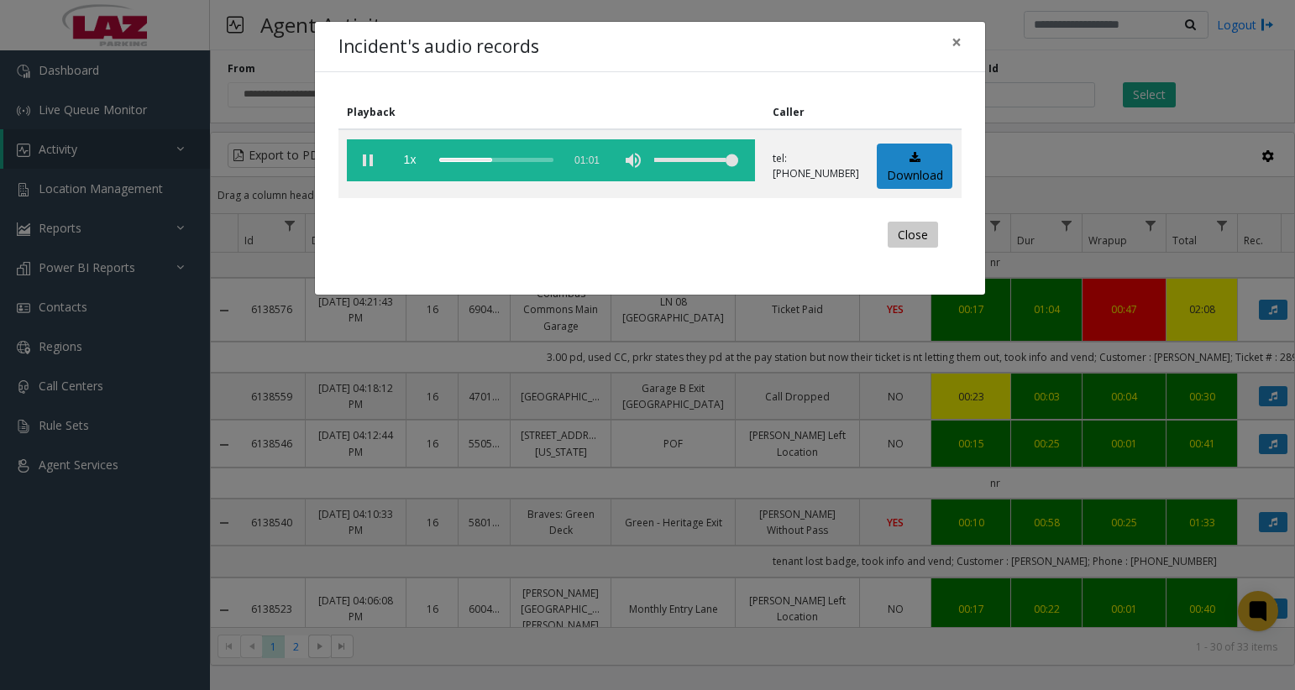
click at [912, 231] on button "Close" at bounding box center [912, 235] width 50 height 27
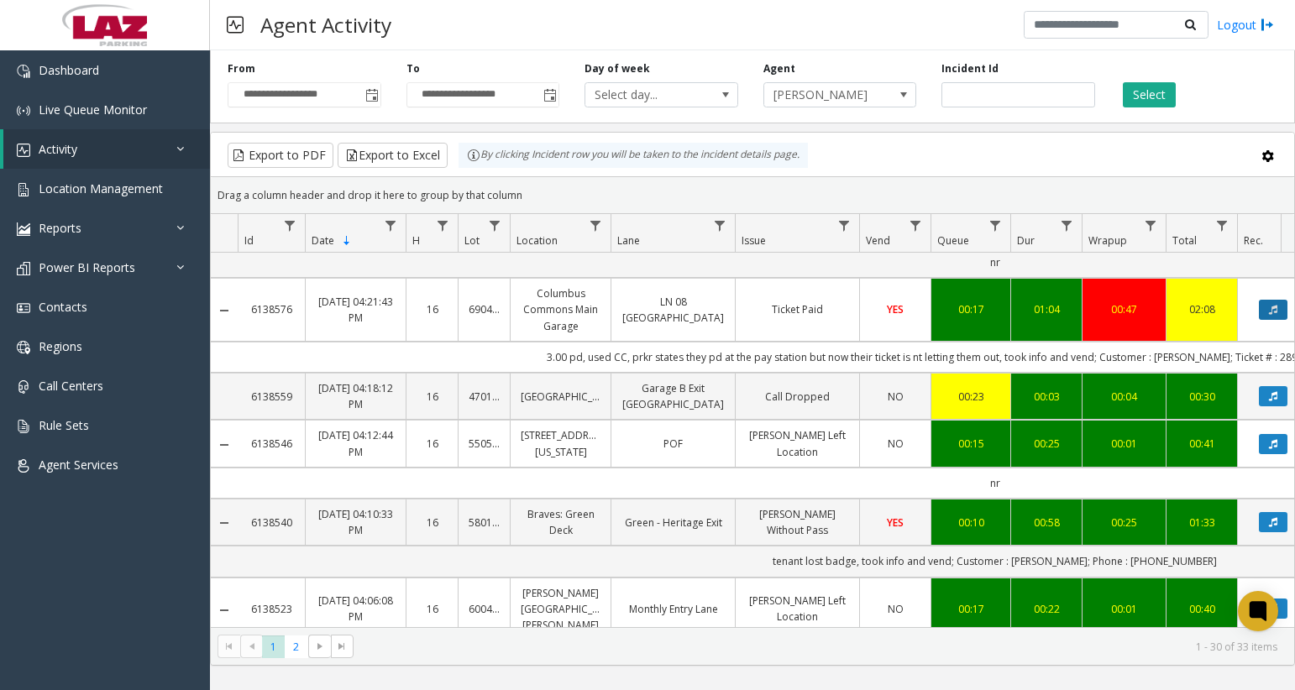
click at [1267, 316] on button "Data table" at bounding box center [1273, 310] width 29 height 20
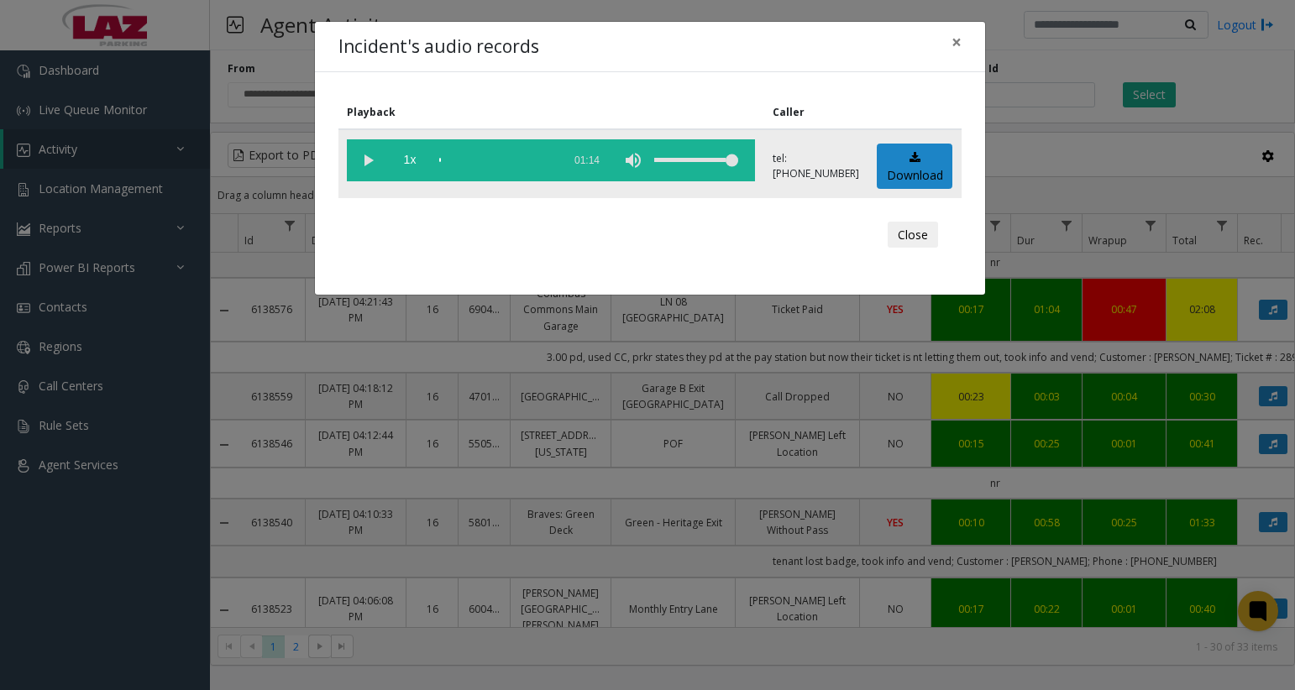
click at [369, 165] on vg-play-pause at bounding box center [368, 160] width 42 height 42
click at [450, 159] on div "scrub bar" at bounding box center [496, 160] width 114 height 42
click at [464, 160] on div "scrub bar" at bounding box center [496, 160] width 114 height 42
click at [907, 231] on button "Close" at bounding box center [912, 235] width 50 height 27
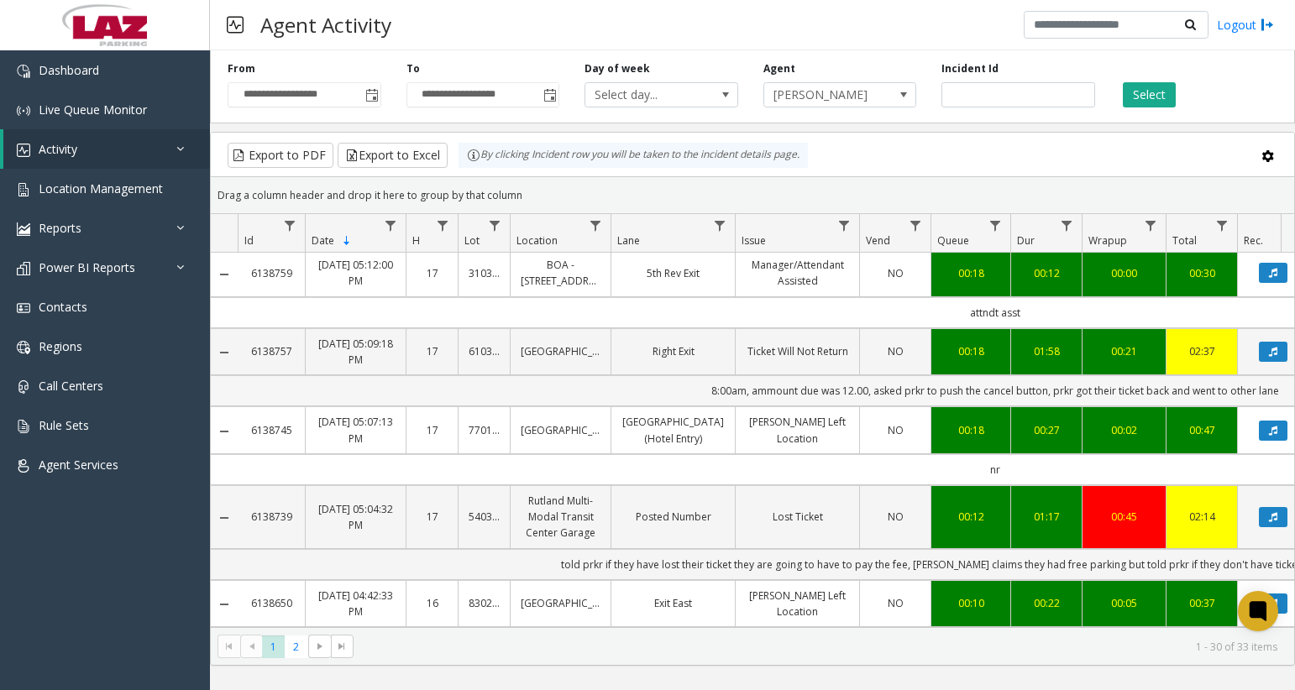
scroll to position [0, 0]
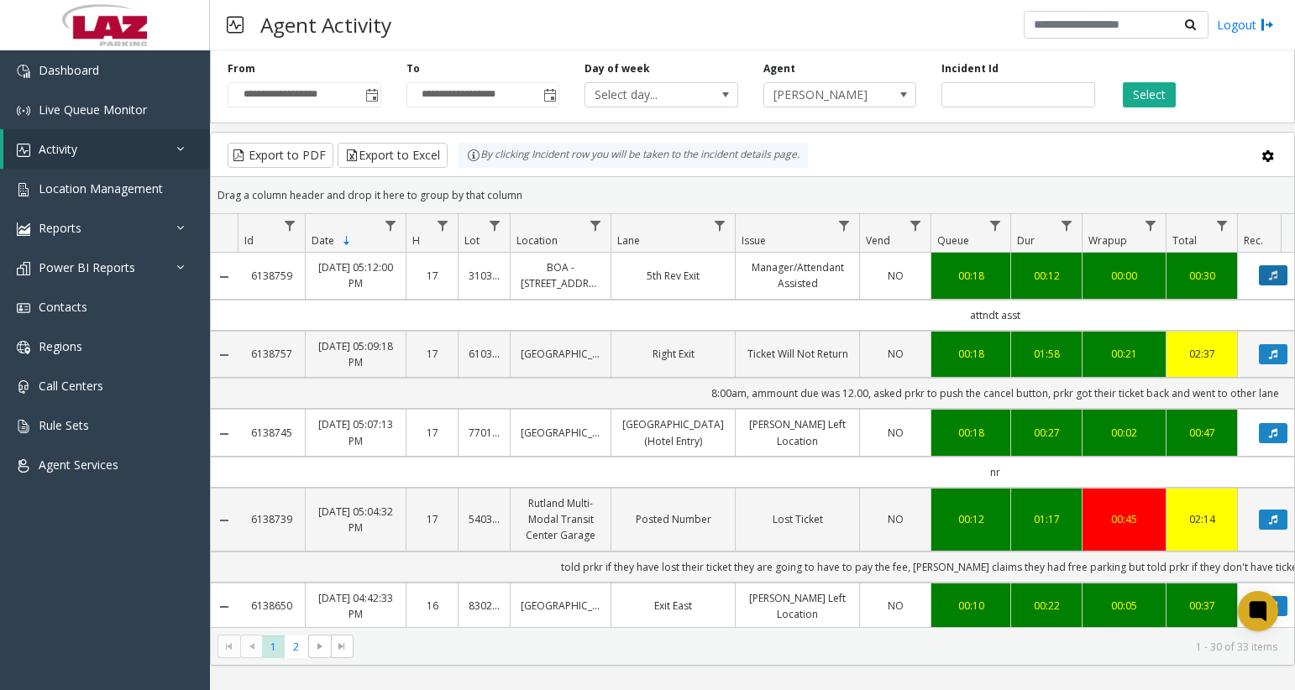
click at [1266, 278] on button "Data table" at bounding box center [1273, 275] width 29 height 20
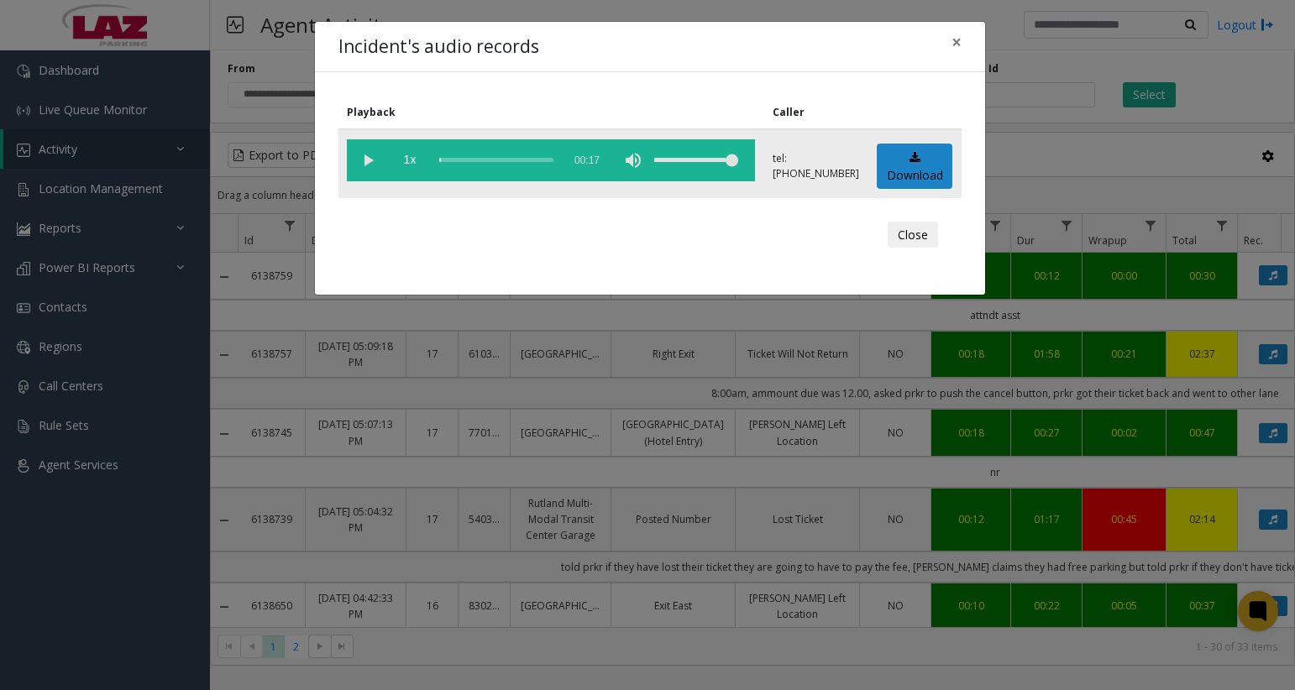
drag, startPoint x: 360, startPoint y: 160, endPoint x: 371, endPoint y: 160, distance: 10.9
click at [361, 160] on vg-play-pause at bounding box center [368, 160] width 42 height 42
click at [454, 158] on div "scrub bar" at bounding box center [496, 160] width 114 height 42
click at [368, 167] on vg-play-pause at bounding box center [368, 160] width 42 height 42
click at [903, 238] on button "Close" at bounding box center [912, 235] width 50 height 27
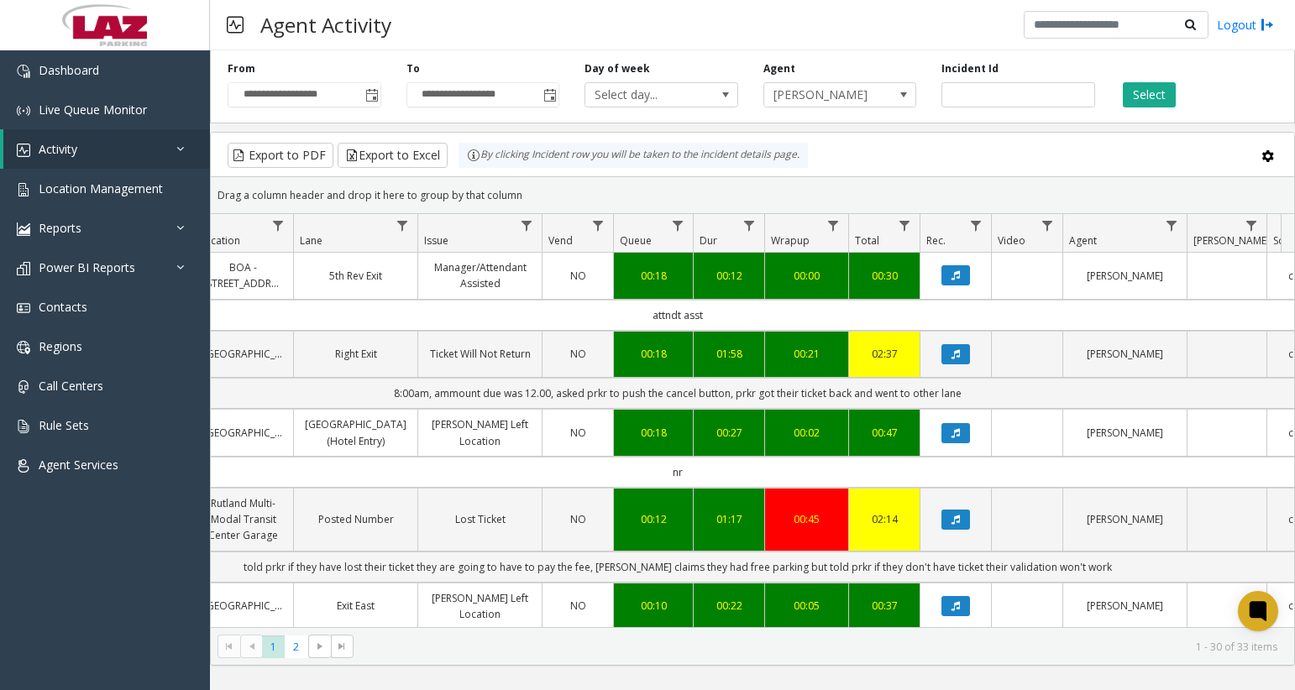
scroll to position [0, 316]
